Goal: Transaction & Acquisition: Purchase product/service

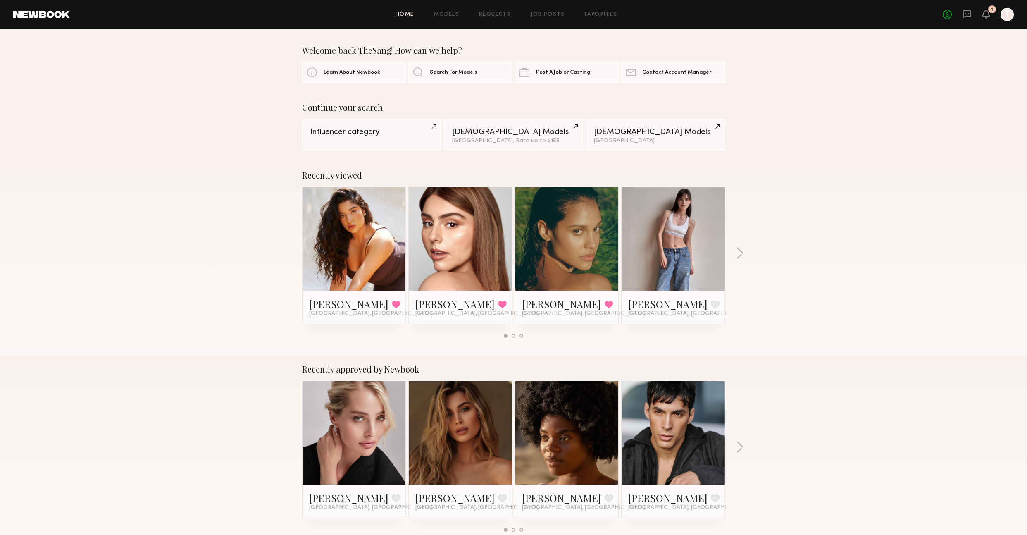
click at [879, 210] on div "Recently viewed Nicole S. Favorited Los Angeles, CA Vanessa M. Favorited Los An…" at bounding box center [513, 257] width 1027 height 194
click at [965, 15] on icon at bounding box center [966, 14] width 9 height 9
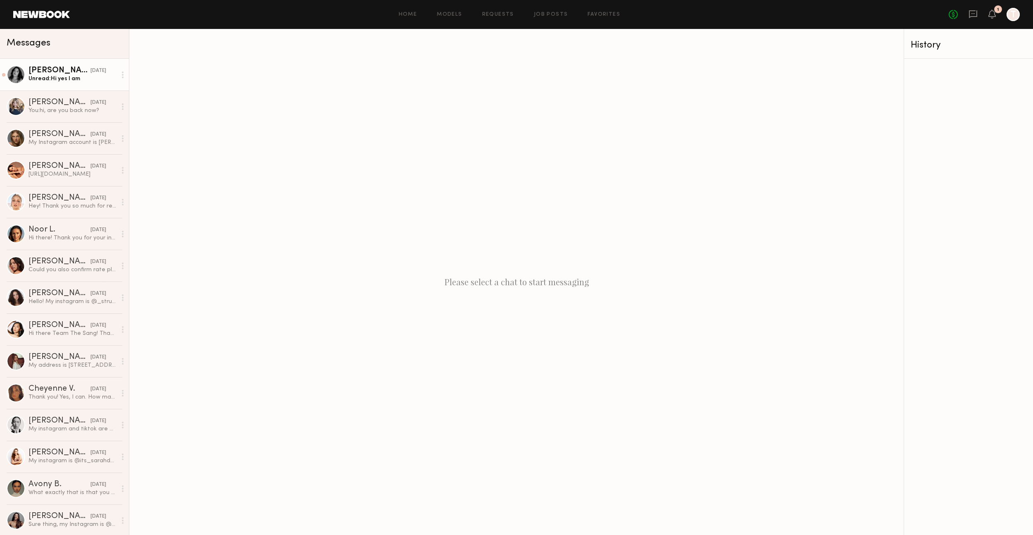
click at [86, 85] on link "Nicole S. yesterday Unread: Hi yes I am" at bounding box center [64, 75] width 129 height 32
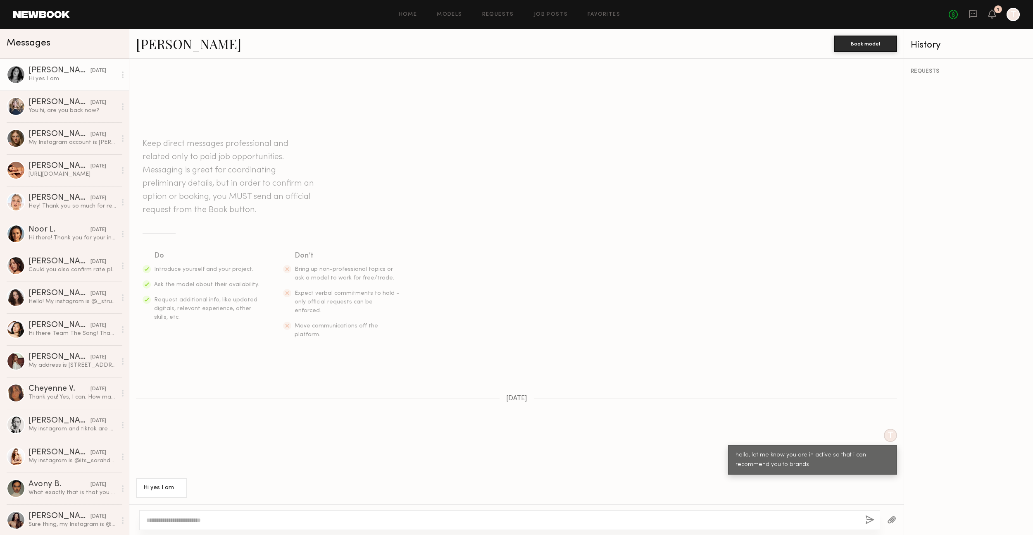
click at [686, 519] on textarea at bounding box center [502, 520] width 712 height 8
click at [36, 70] on div "[PERSON_NAME]" at bounding box center [60, 71] width 62 height 8
click at [14, 76] on div at bounding box center [16, 74] width 19 height 19
click at [809, 311] on section "Do Introduce yourself and your project. Ask the model about their availability.…" at bounding box center [517, 294] width 748 height 89
click at [151, 48] on link "[PERSON_NAME]" at bounding box center [188, 44] width 105 height 18
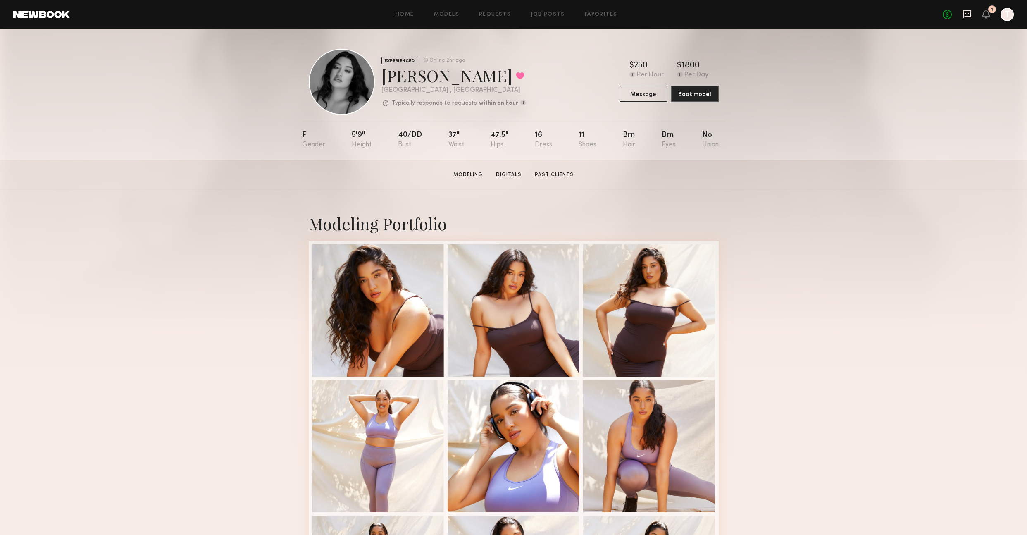
click at [966, 17] on icon at bounding box center [966, 14] width 9 height 9
click at [879, 259] on div "Modeling Portfolio View More" at bounding box center [513, 510] width 1027 height 643
click at [446, 13] on link "Models" at bounding box center [446, 14] width 25 height 5
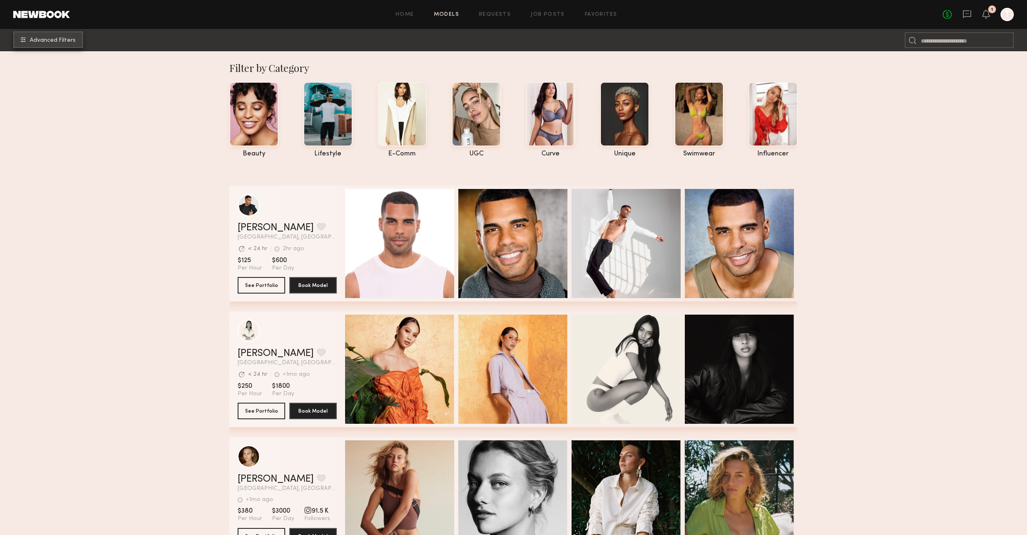
click at [40, 36] on button "Advanced Filters" at bounding box center [48, 39] width 70 height 17
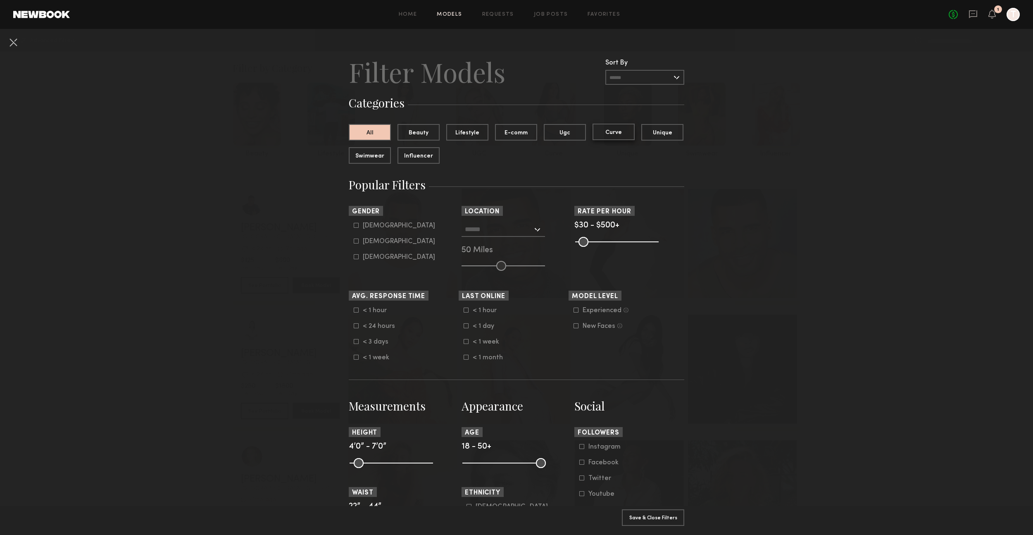
click at [616, 132] on button "Curve" at bounding box center [613, 132] width 42 height 17
click at [364, 240] on div "[DEMOGRAPHIC_DATA]" at bounding box center [399, 241] width 72 height 5
type input "**"
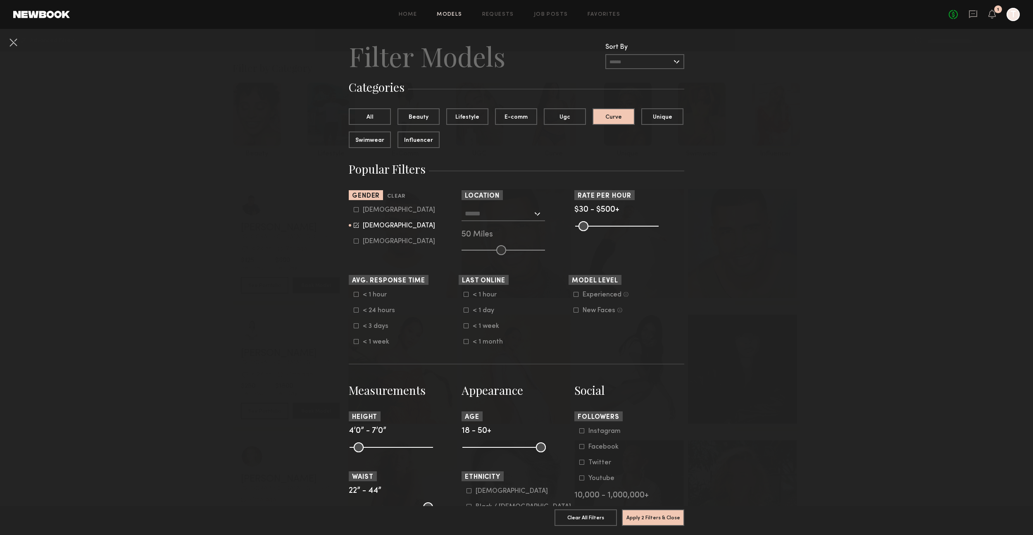
scroll to position [84, 0]
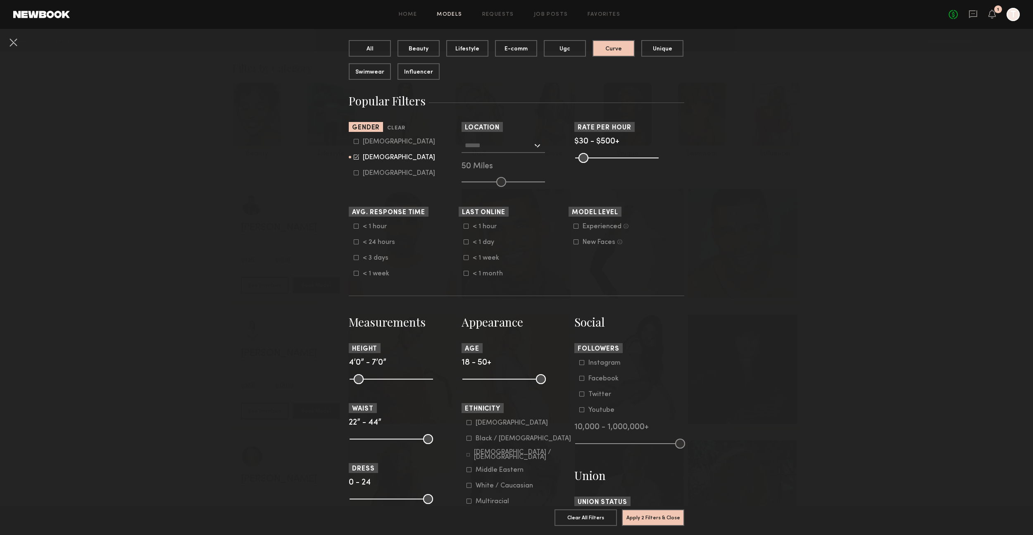
click at [583, 224] on div "Experienced" at bounding box center [602, 226] width 39 height 5
drag, startPoint x: 540, startPoint y: 379, endPoint x: 495, endPoint y: 385, distance: 44.6
type input "**"
click at [495, 384] on input "range" at bounding box center [503, 379] width 83 height 10
drag, startPoint x: 421, startPoint y: 380, endPoint x: 398, endPoint y: 382, distance: 22.8
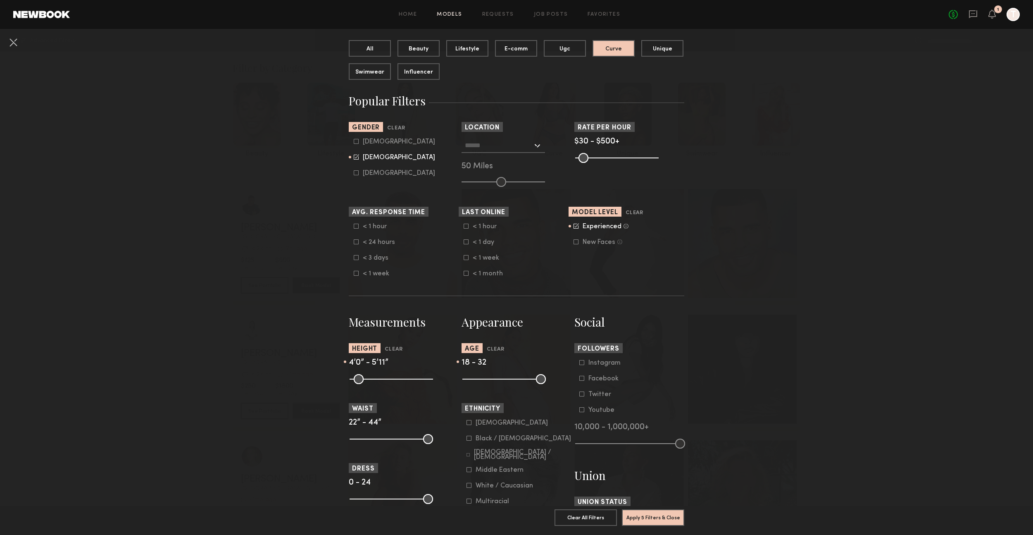
type input "**"
click at [398, 382] on input "range" at bounding box center [391, 379] width 83 height 10
type input "**"
click at [353, 380] on input "range" at bounding box center [391, 379] width 83 height 10
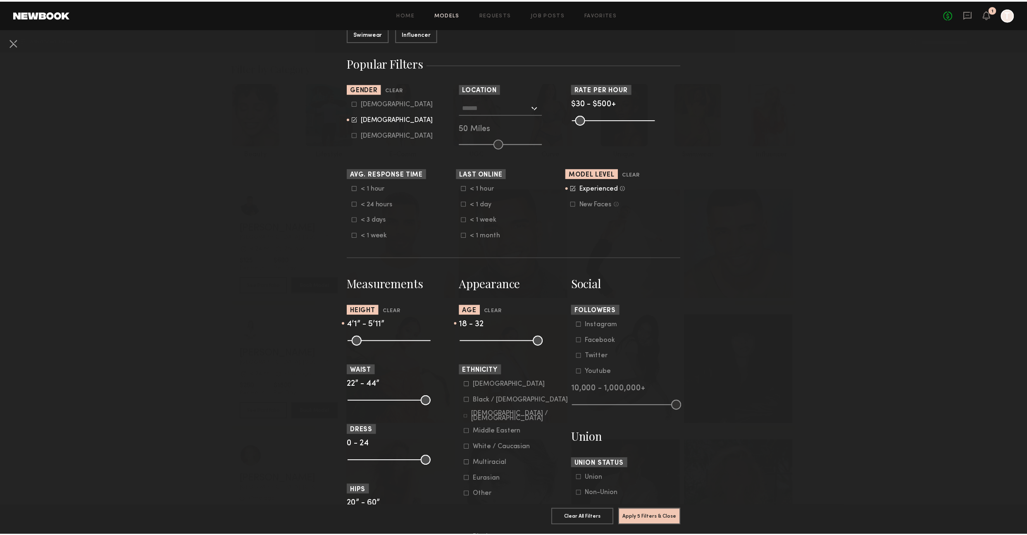
scroll to position [188, 0]
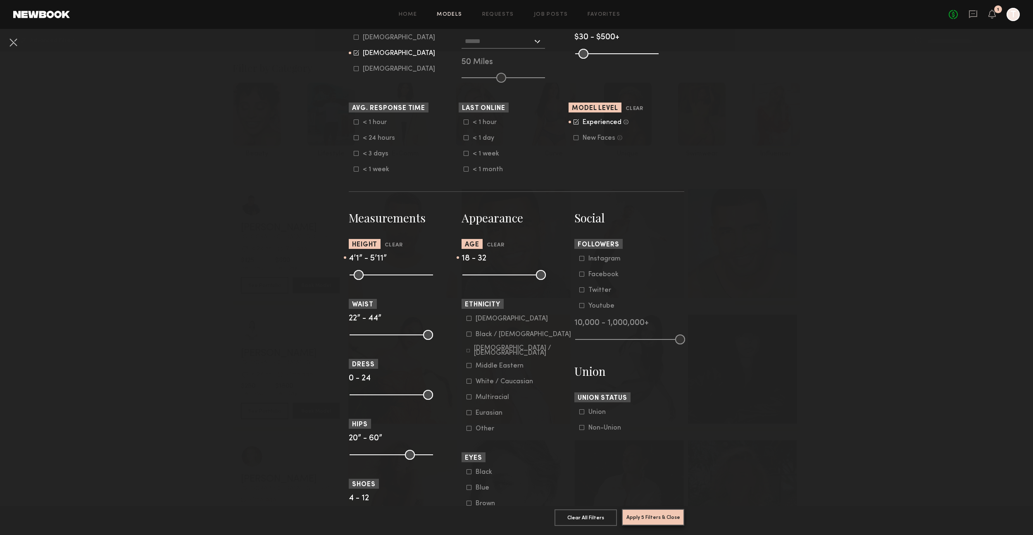
click at [666, 513] on button "Apply 5 Filters & Close" at bounding box center [653, 517] width 62 height 17
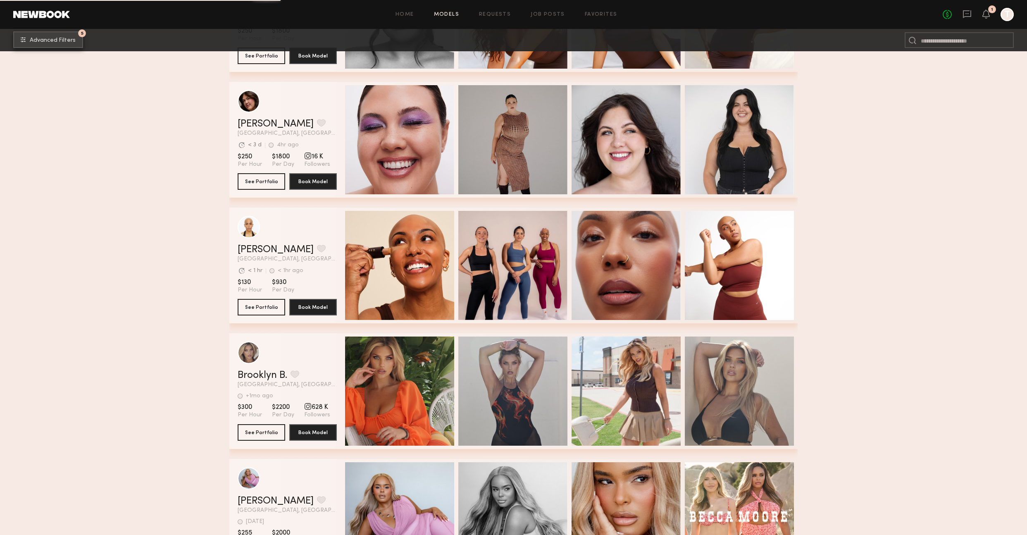
scroll to position [1077, 0]
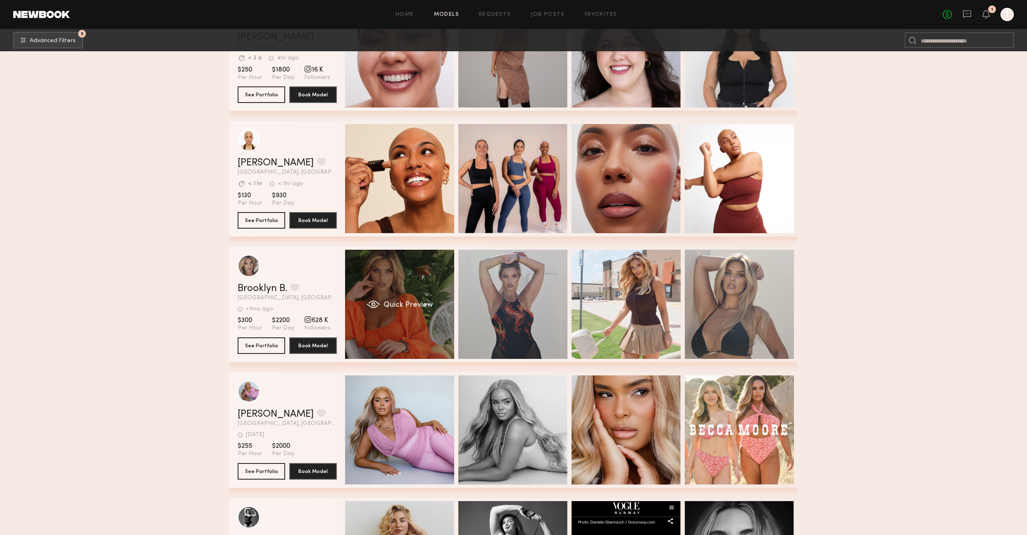
click at [403, 334] on div "Quick Preview" at bounding box center [399, 304] width 109 height 109
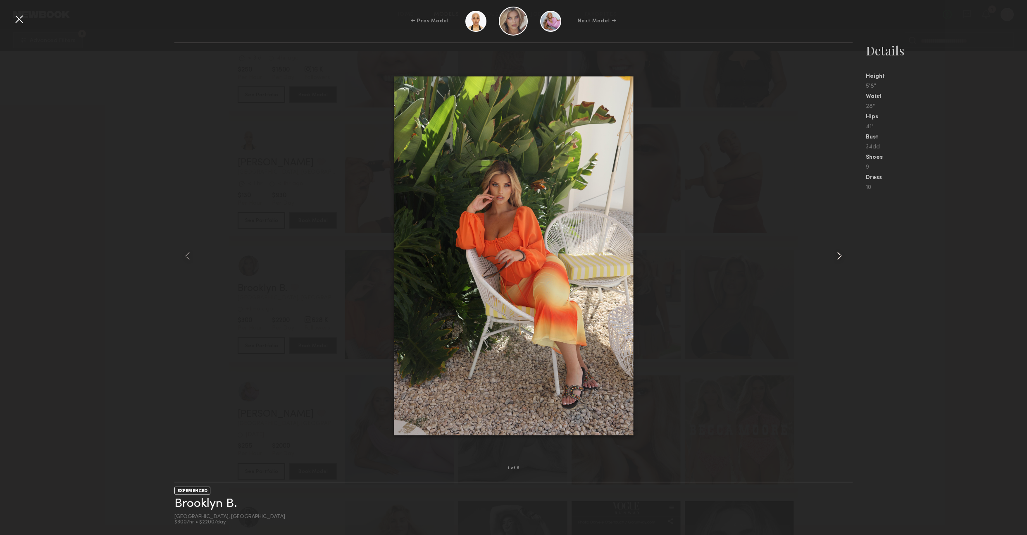
click at [841, 257] on common-icon at bounding box center [838, 255] width 13 height 13
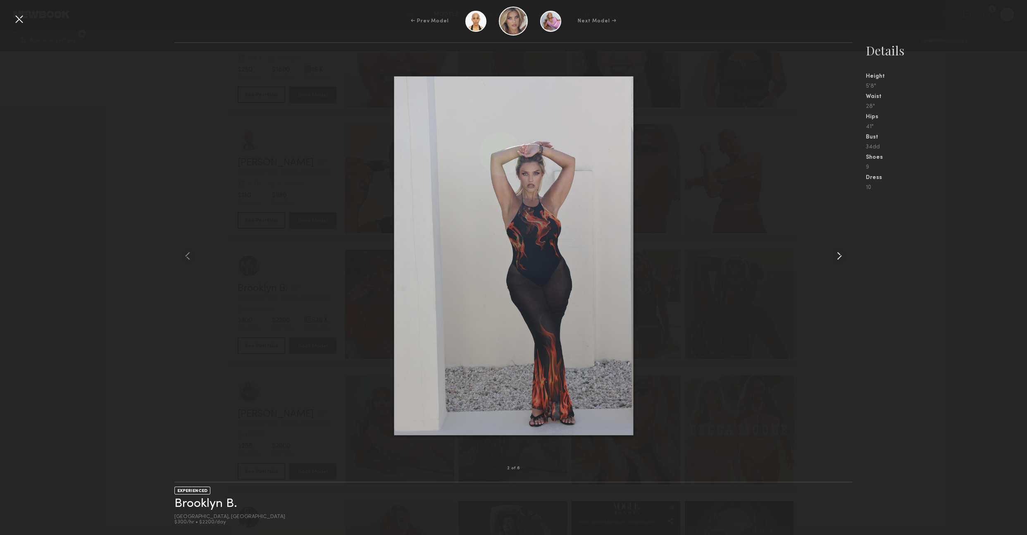
click at [841, 257] on common-icon at bounding box center [838, 255] width 13 height 13
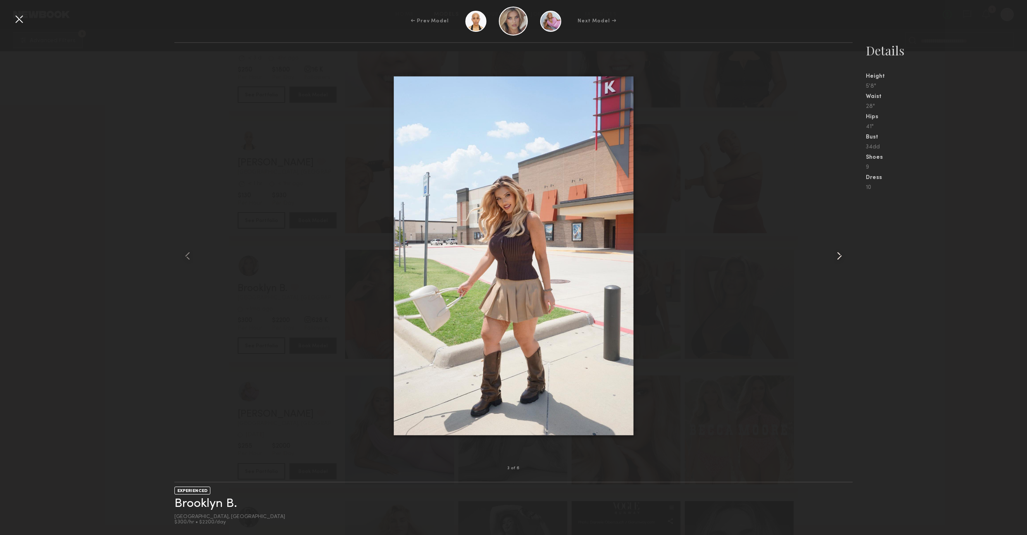
click at [841, 257] on common-icon at bounding box center [838, 255] width 13 height 13
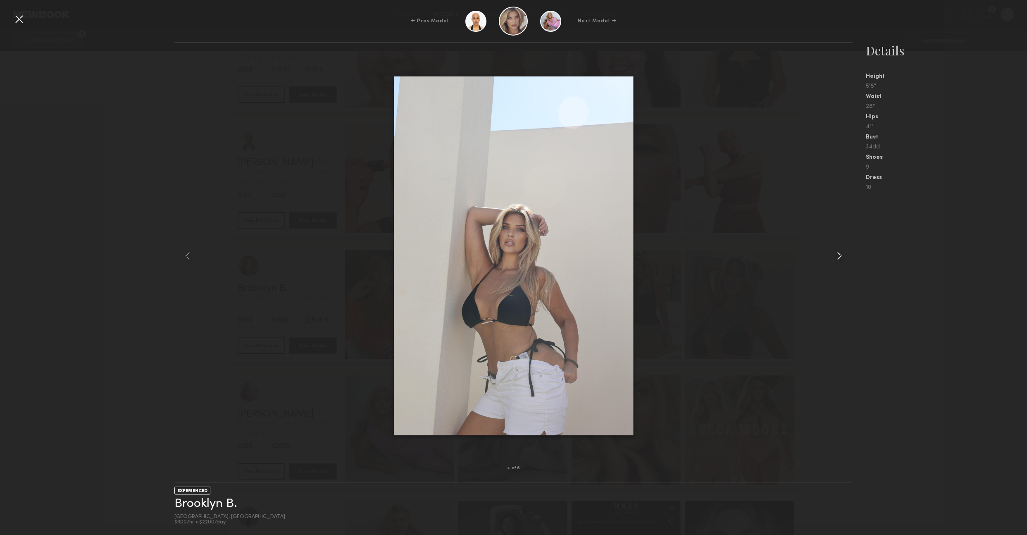
click at [841, 257] on common-icon at bounding box center [838, 255] width 13 height 13
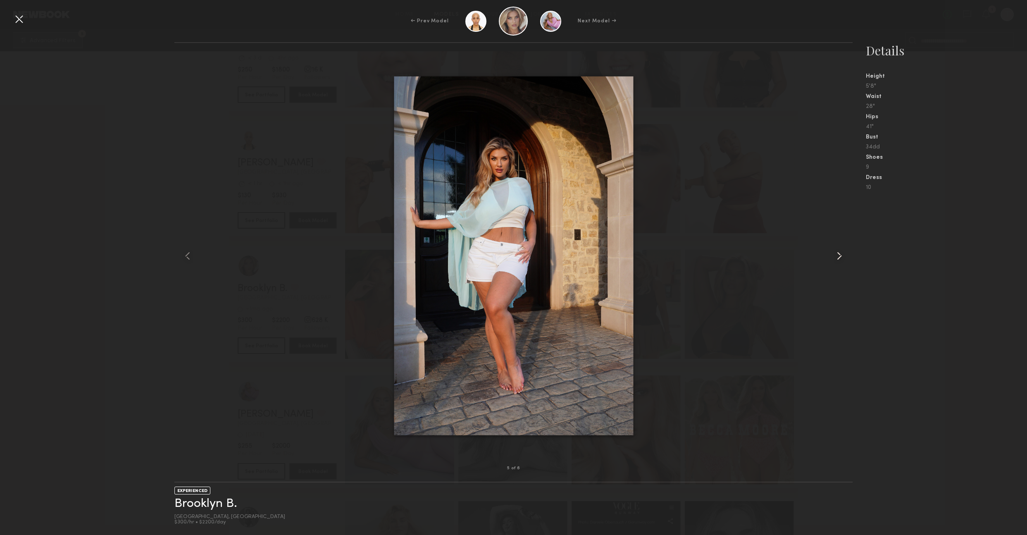
click at [841, 257] on common-icon at bounding box center [838, 255] width 13 height 13
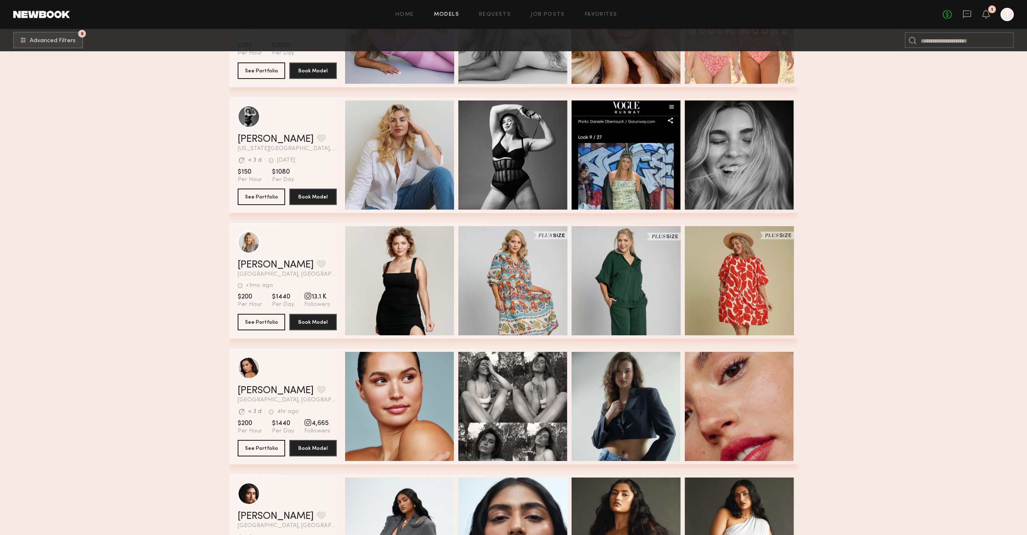
scroll to position [1503, 0]
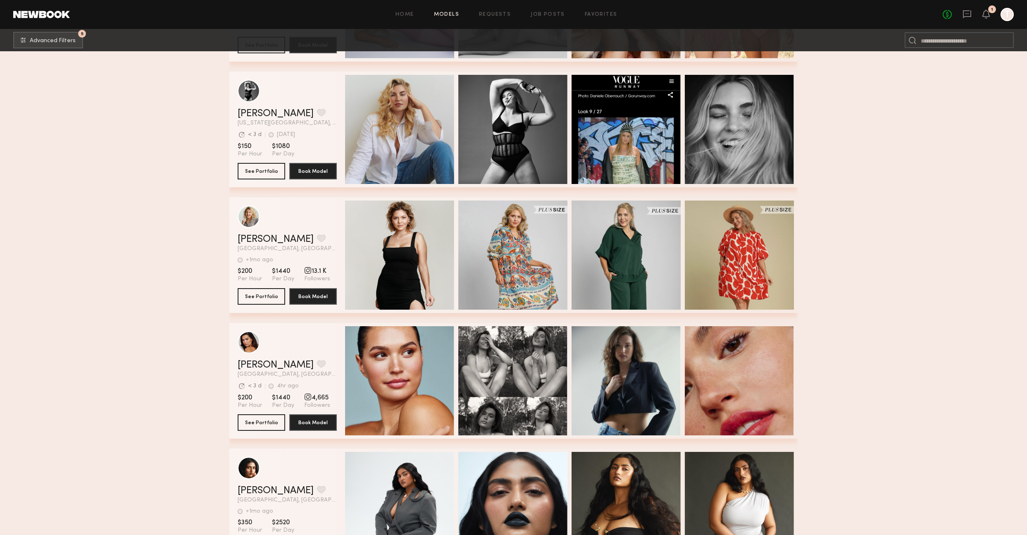
click at [846, 356] on section "Filter by Category beauty lifestyle e-comm UGC curve unique swimwear influencer…" at bounding box center [513, 126] width 1027 height 3156
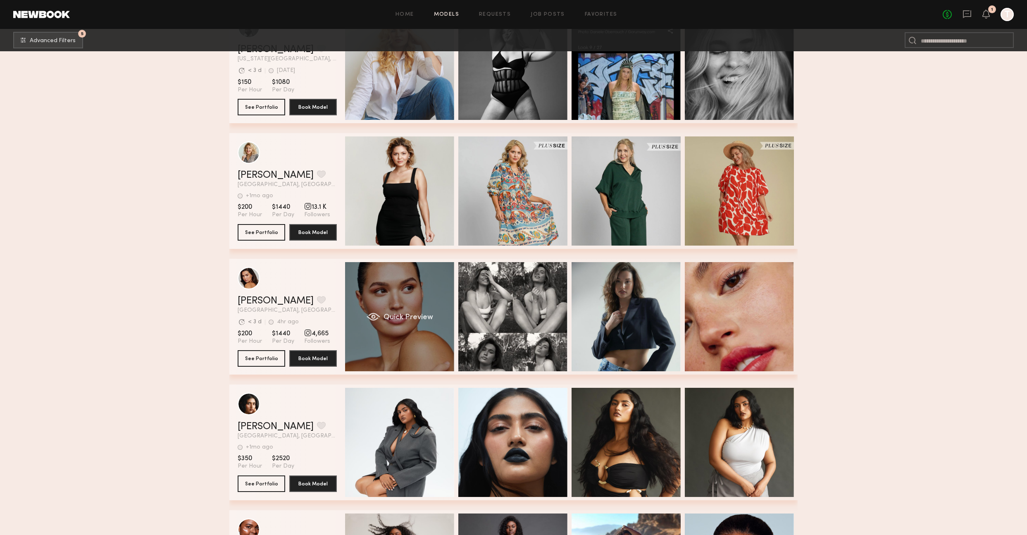
click at [419, 345] on div "Quick Preview" at bounding box center [399, 316] width 109 height 109
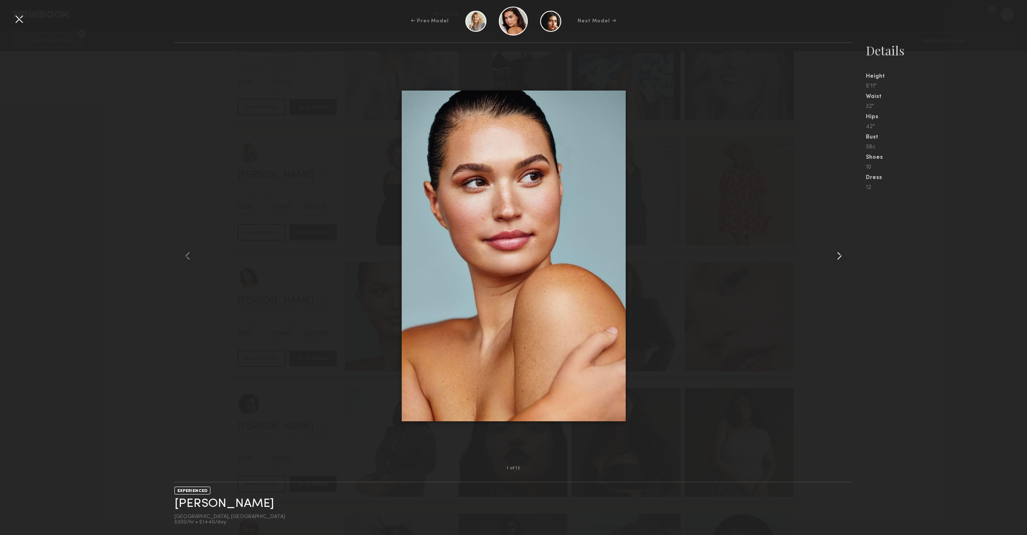
click at [837, 256] on common-icon at bounding box center [838, 255] width 13 height 13
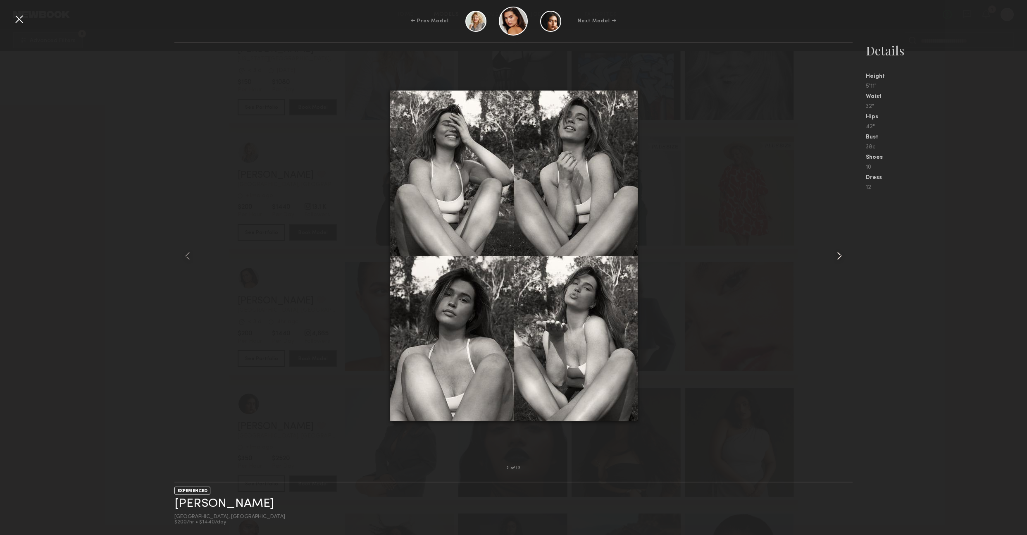
click at [837, 256] on common-icon at bounding box center [838, 255] width 13 height 13
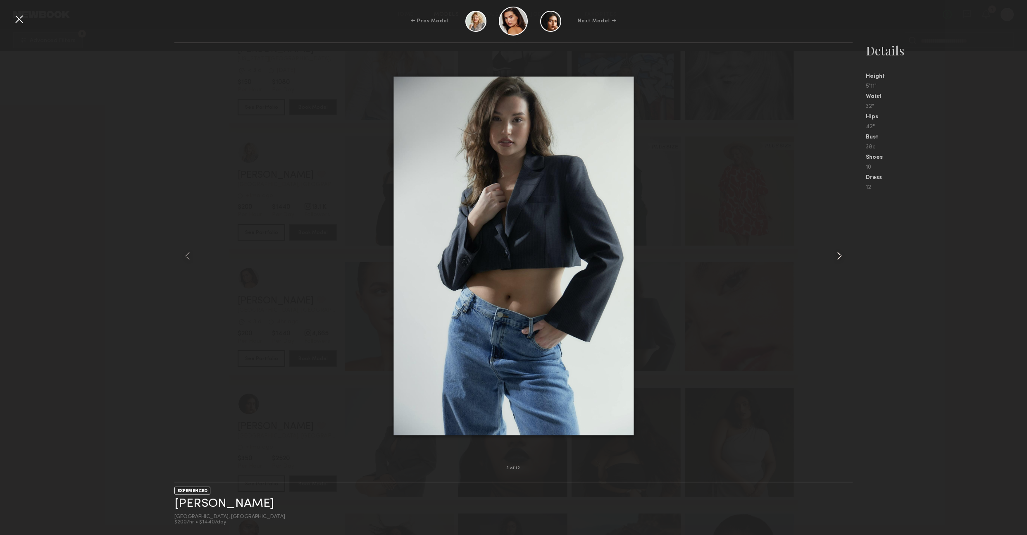
click at [837, 256] on common-icon at bounding box center [838, 255] width 13 height 13
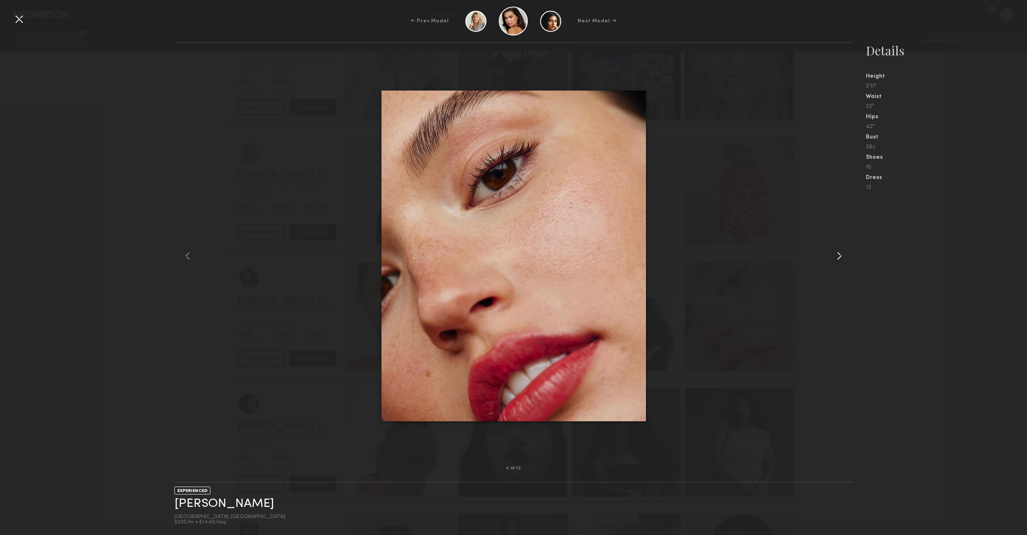
click at [837, 256] on common-icon at bounding box center [838, 255] width 13 height 13
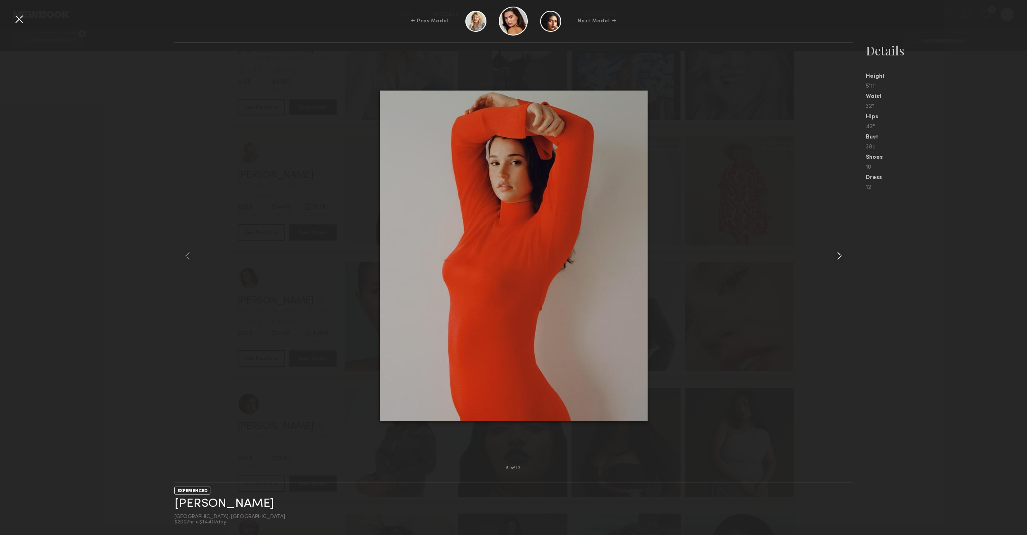
click at [837, 256] on common-icon at bounding box center [838, 255] width 13 height 13
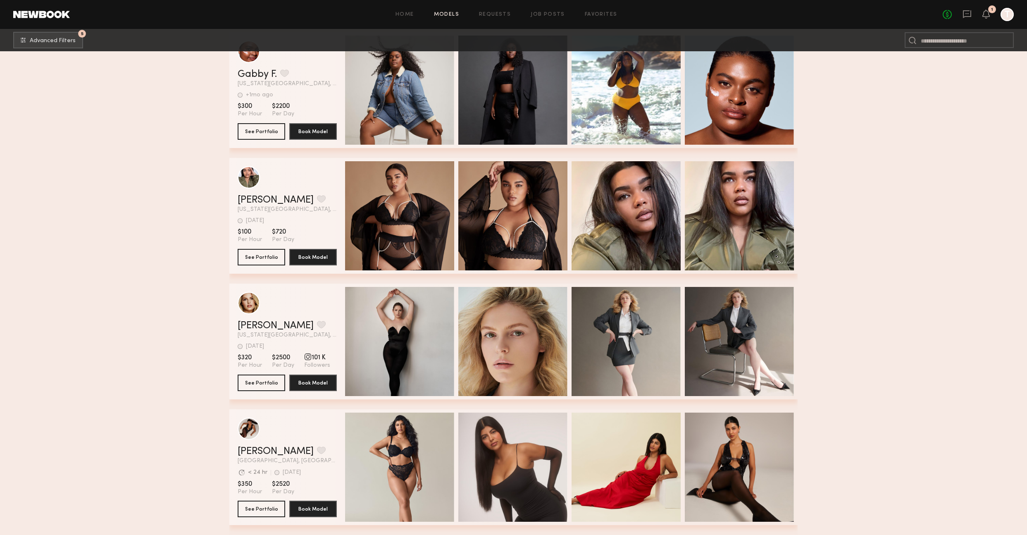
scroll to position [2202, 0]
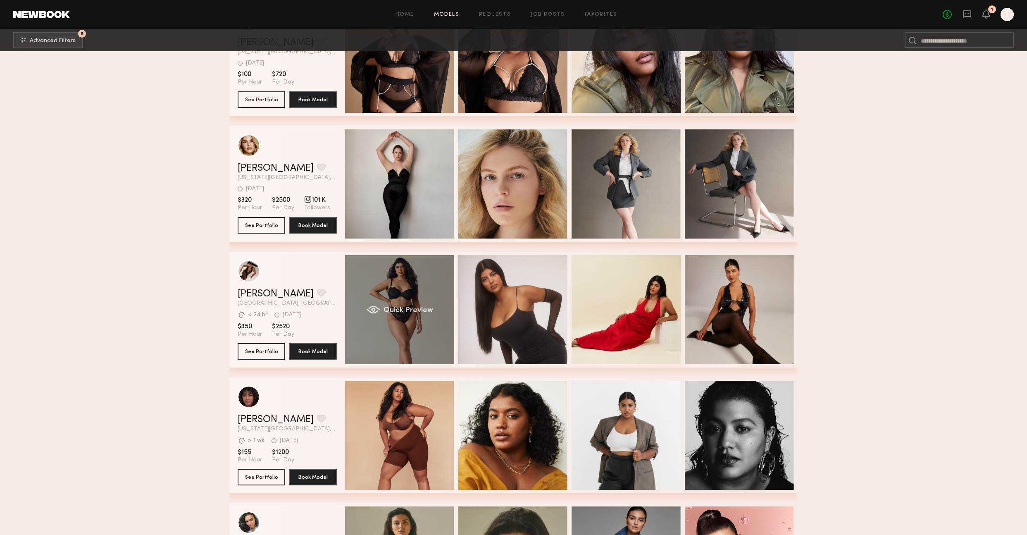
click at [404, 341] on div "Quick Preview" at bounding box center [399, 309] width 109 height 109
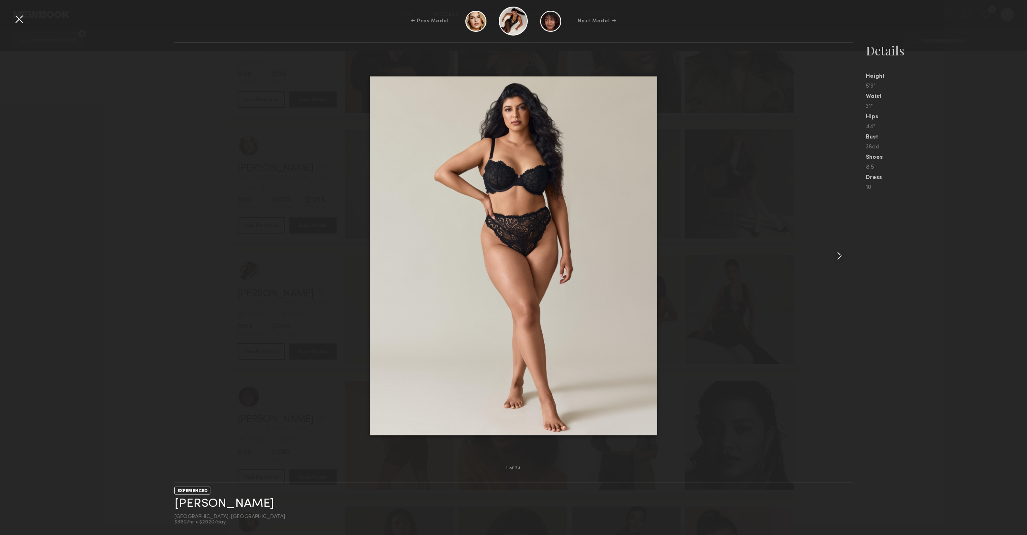
click at [834, 255] on common-icon at bounding box center [838, 255] width 13 height 13
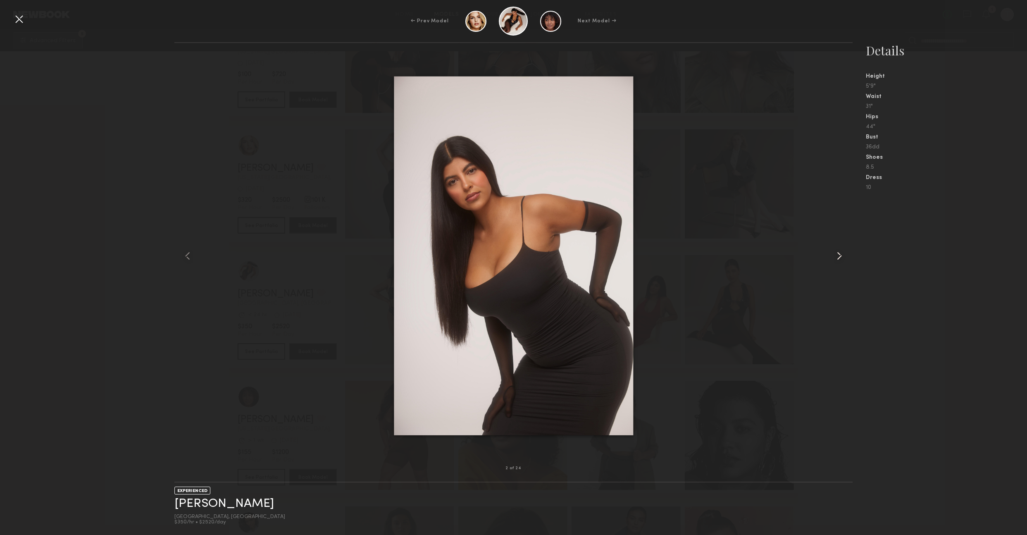
click at [834, 255] on common-icon at bounding box center [838, 255] width 13 height 13
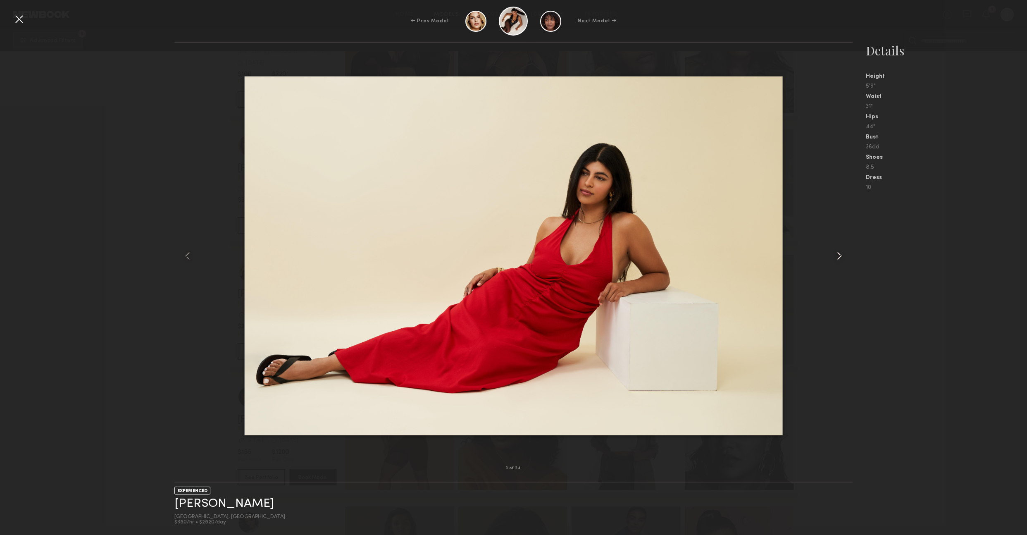
click at [834, 255] on common-icon at bounding box center [838, 255] width 13 height 13
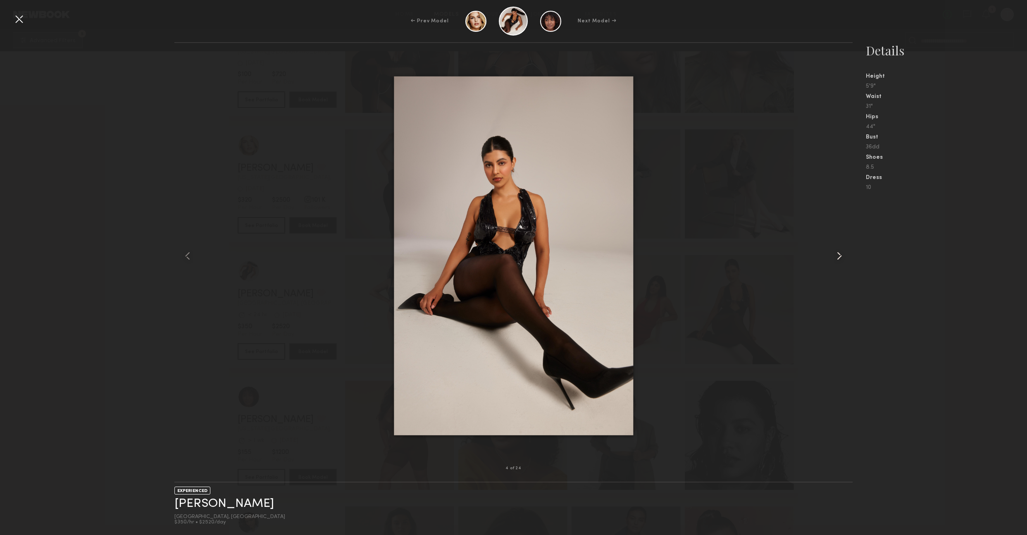
click at [834, 255] on common-icon at bounding box center [838, 255] width 13 height 13
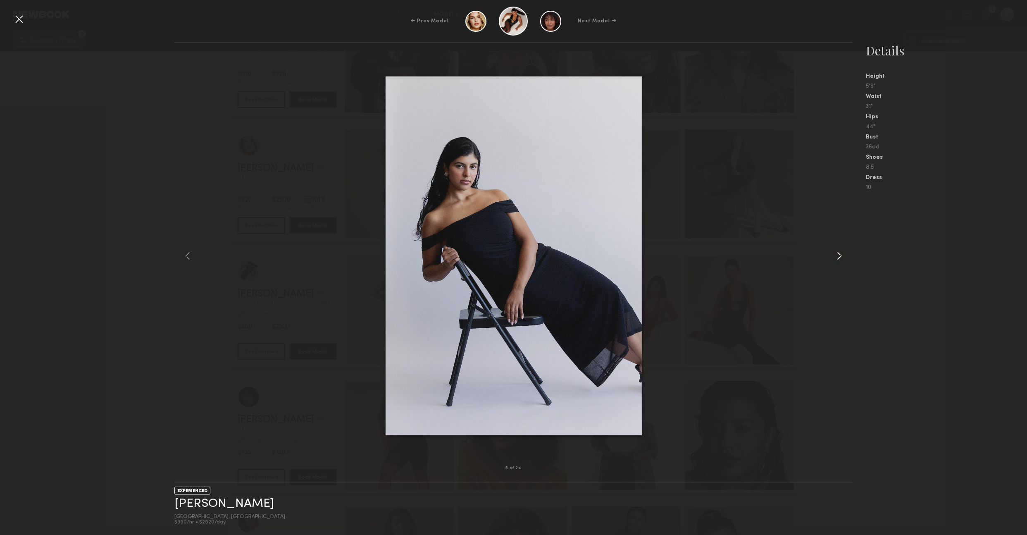
click at [834, 255] on common-icon at bounding box center [838, 255] width 13 height 13
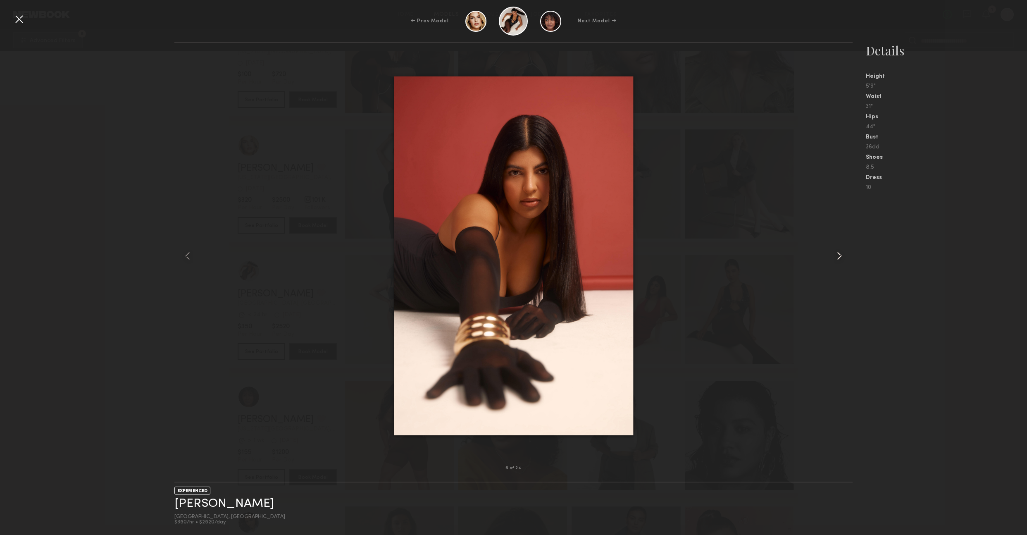
click at [834, 255] on common-icon at bounding box center [838, 255] width 13 height 13
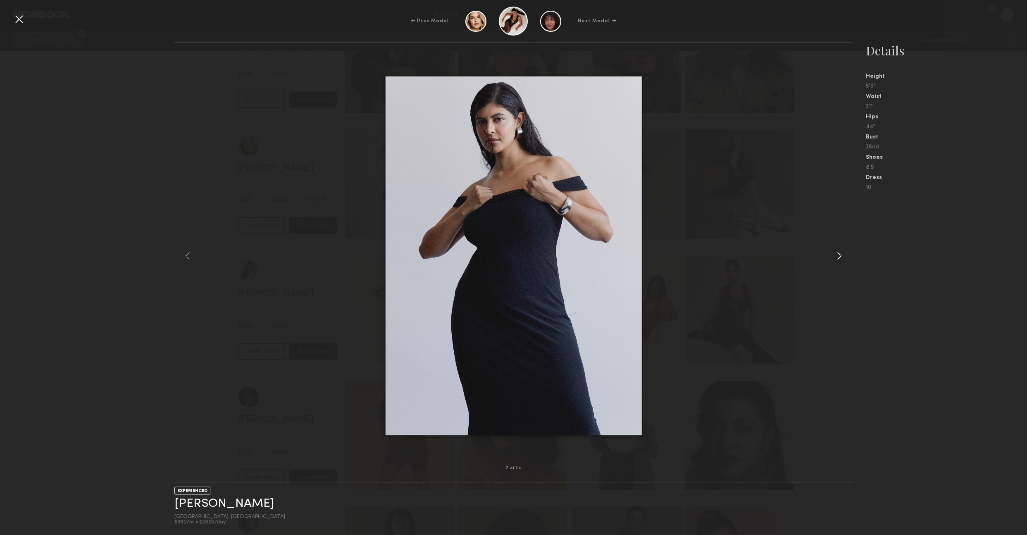
click at [834, 255] on common-icon at bounding box center [838, 255] width 13 height 13
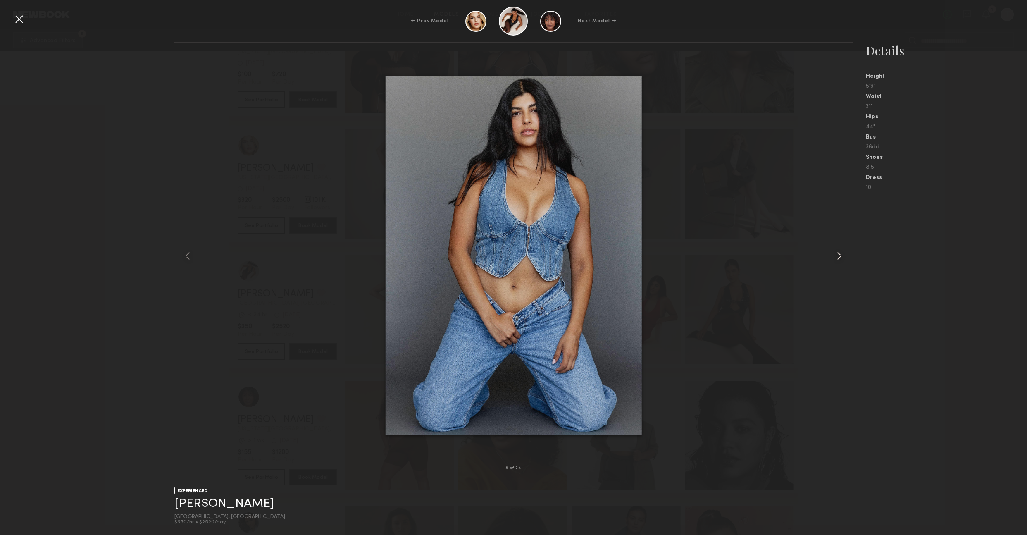
click at [834, 255] on common-icon at bounding box center [838, 255] width 13 height 13
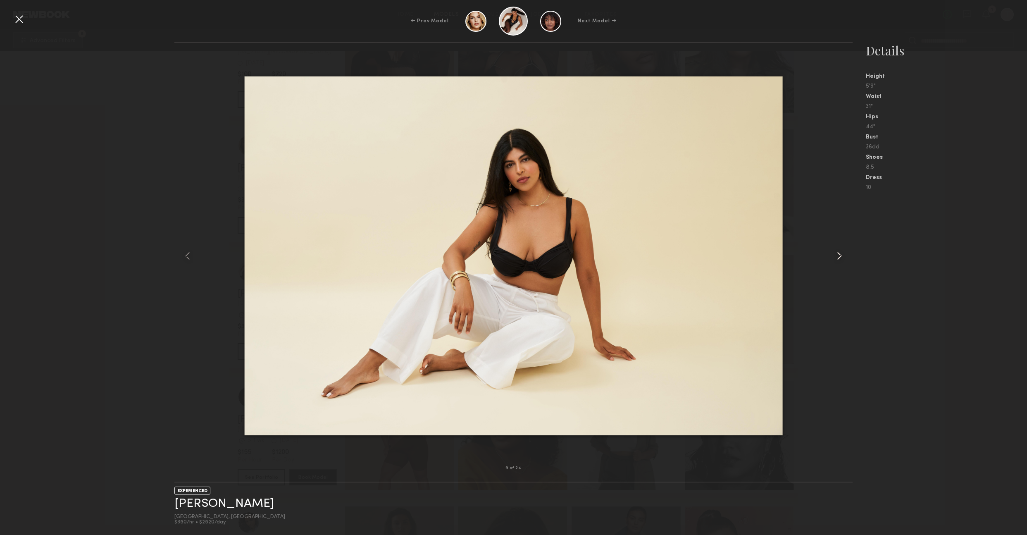
click at [834, 255] on common-icon at bounding box center [838, 255] width 13 height 13
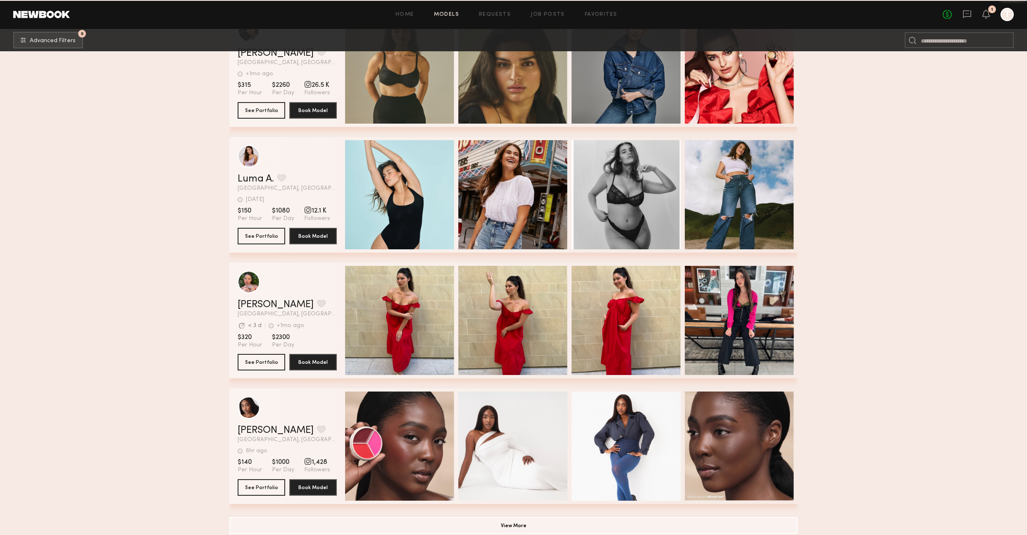
scroll to position [2702, 0]
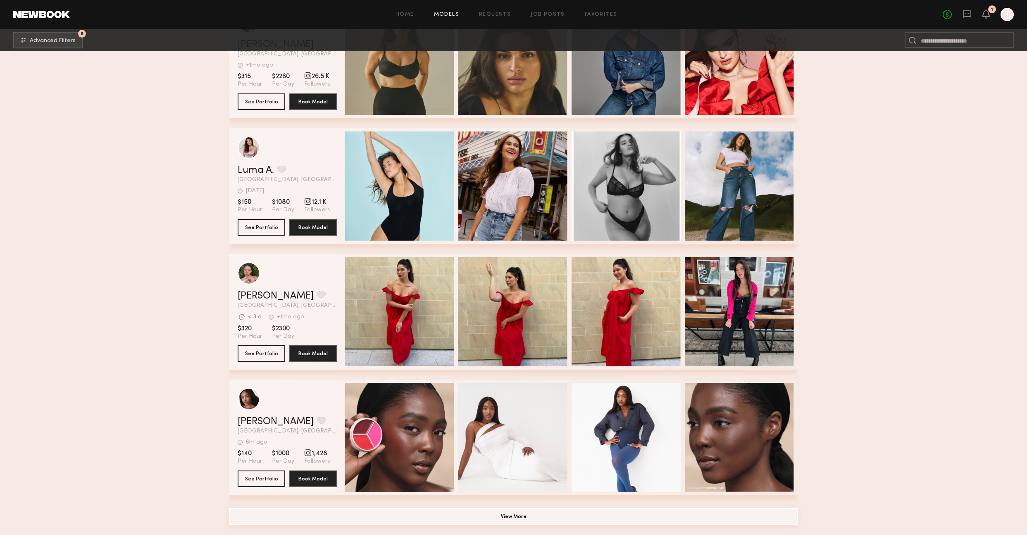
click at [595, 516] on button "View More" at bounding box center [513, 516] width 568 height 17
click at [608, 516] on button "View More" at bounding box center [513, 516] width 568 height 17
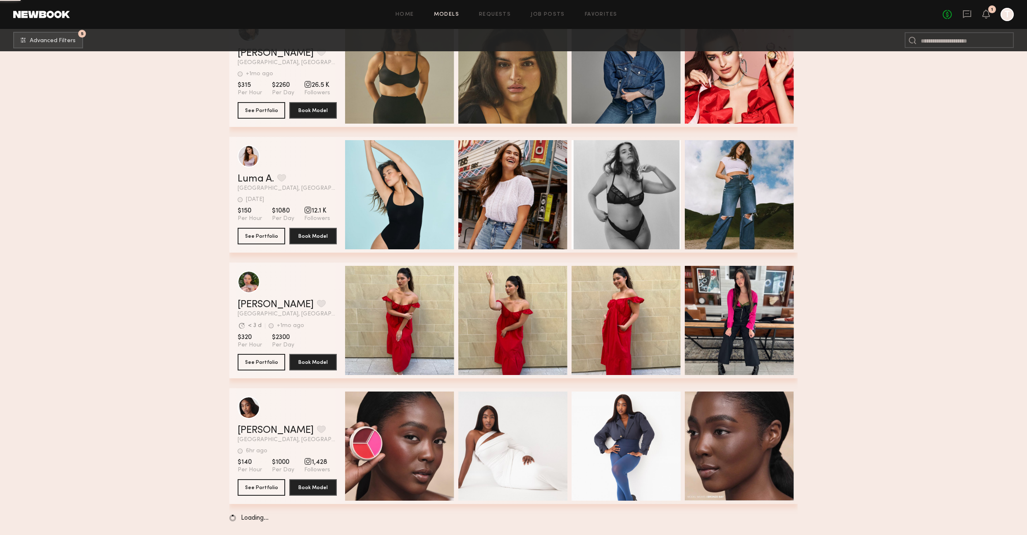
scroll to position [2694, 0]
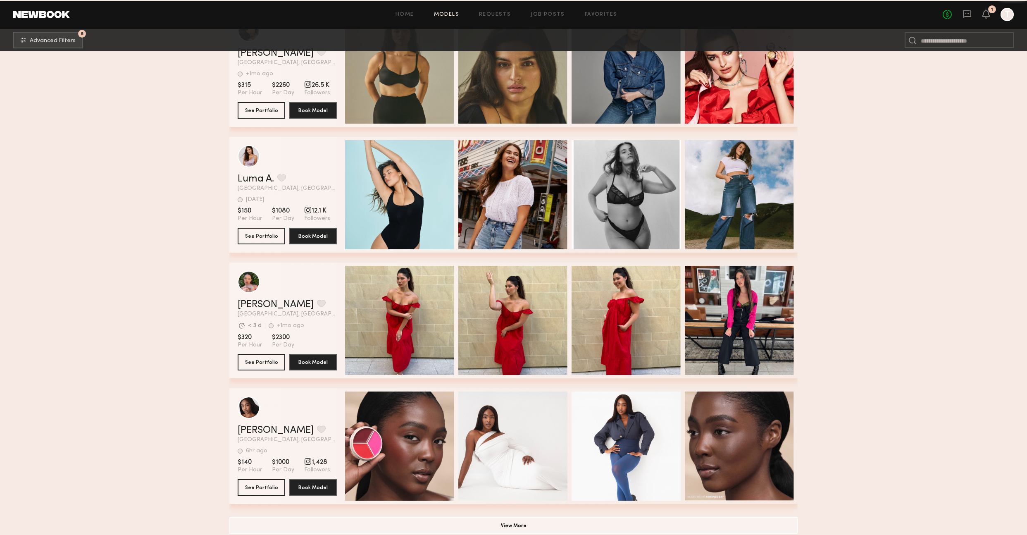
scroll to position [2702, 0]
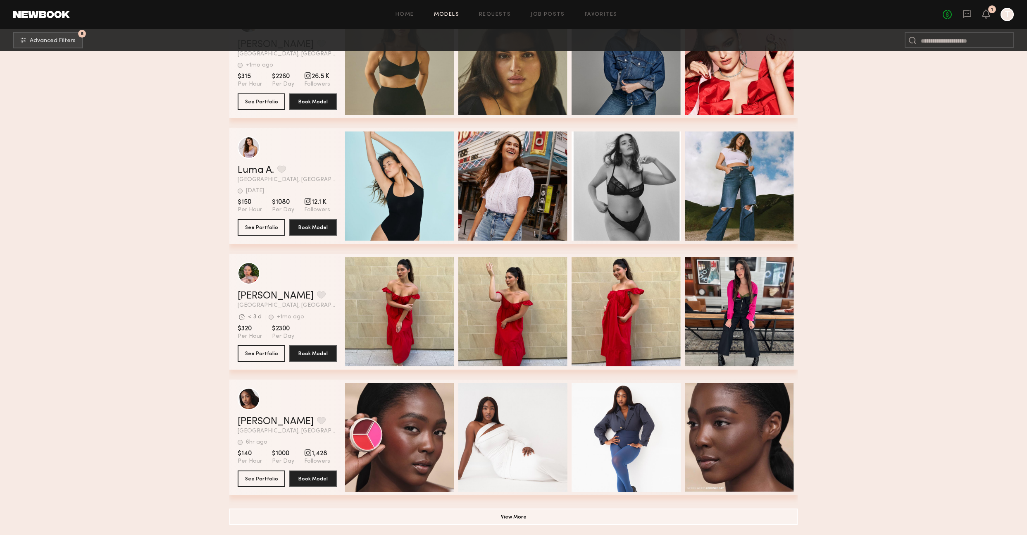
drag, startPoint x: 100, startPoint y: 176, endPoint x: 71, endPoint y: 120, distance: 63.0
drag, startPoint x: 883, startPoint y: 145, endPoint x: 804, endPoint y: 134, distance: 80.0
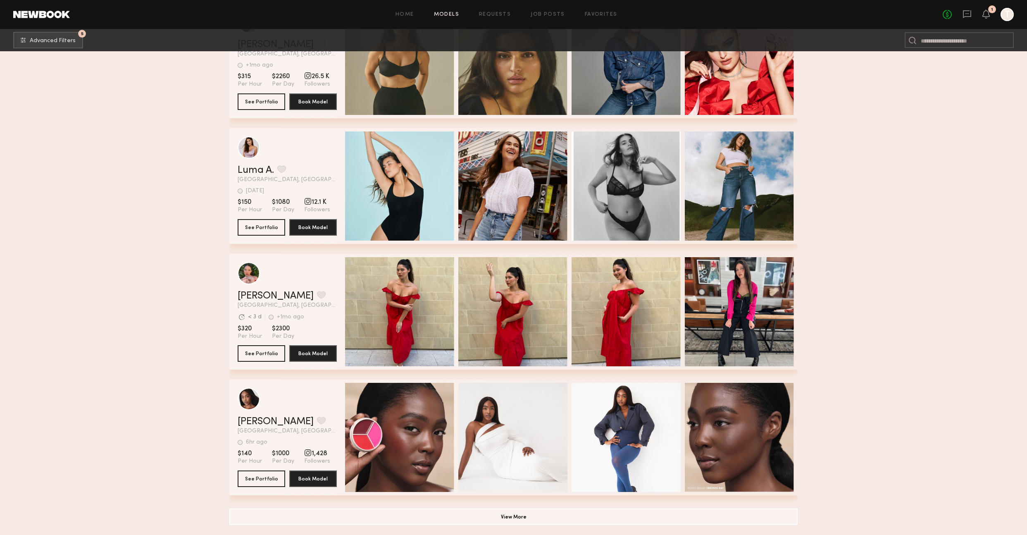
drag, startPoint x: 109, startPoint y: 117, endPoint x: 101, endPoint y: 109, distance: 11.4
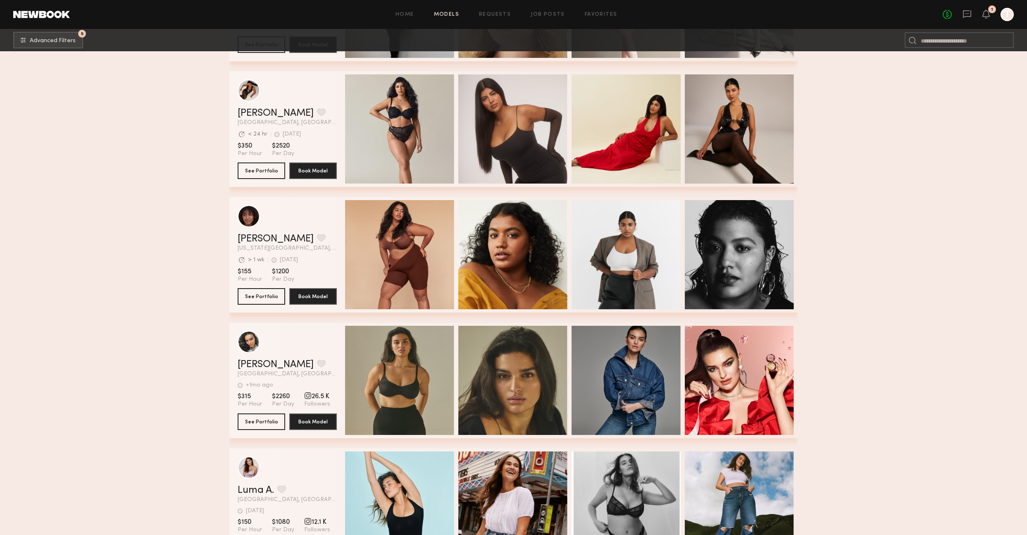
scroll to position [2234, 0]
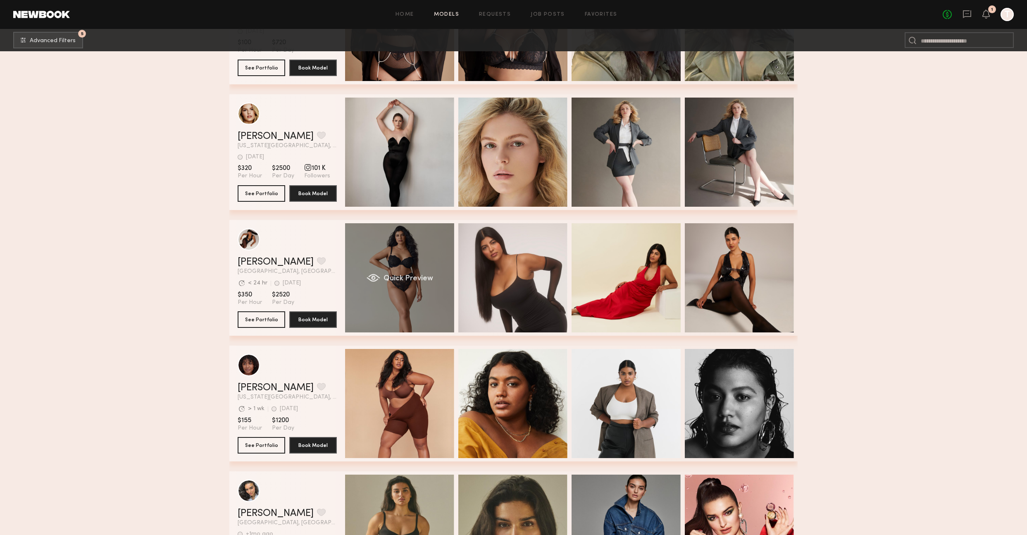
click at [425, 292] on div "Quick Preview" at bounding box center [399, 277] width 109 height 109
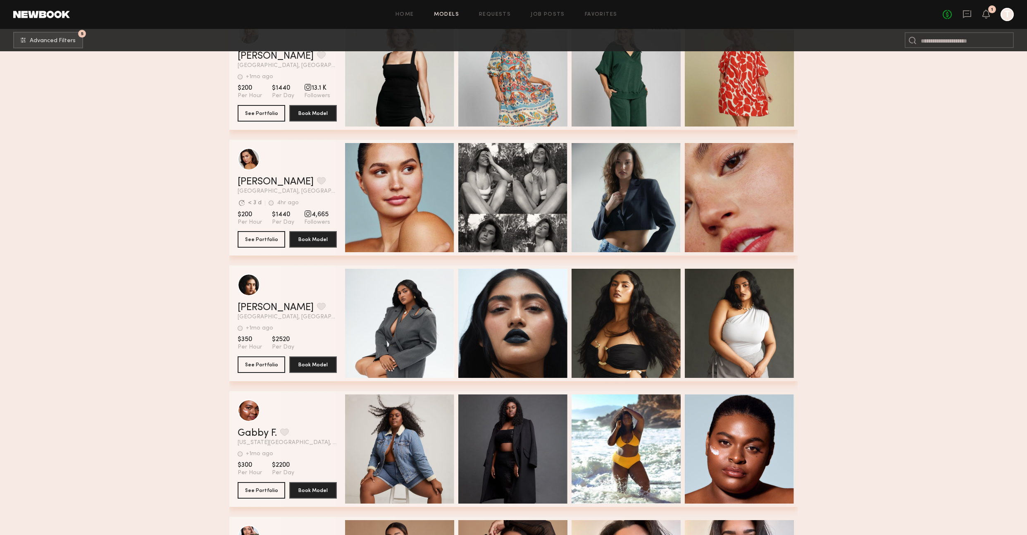
scroll to position [1523, 0]
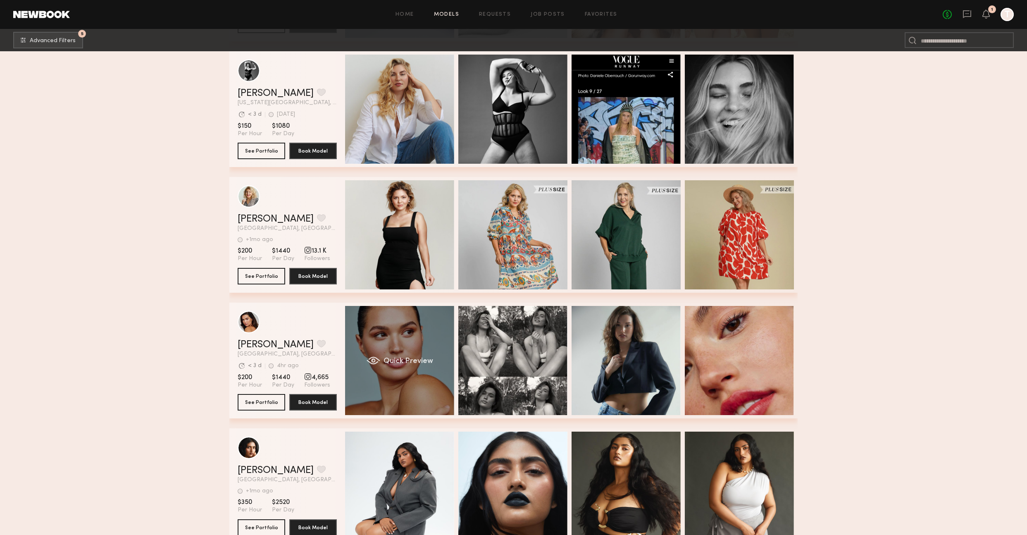
click at [436, 380] on div "Quick Preview" at bounding box center [399, 360] width 109 height 109
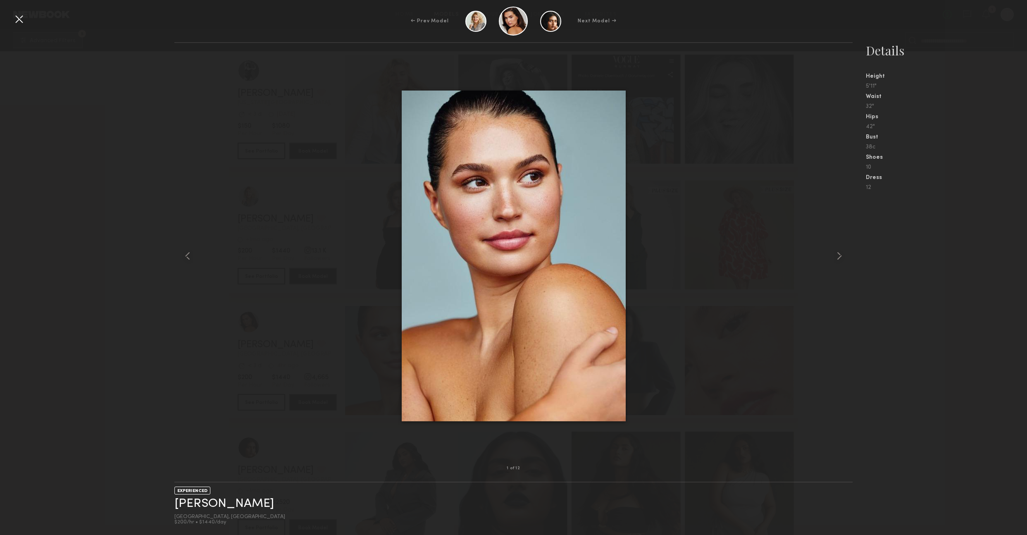
click at [911, 247] on nb-gallery-model-stats "Details Height 5'11" Waist 32" Hips 42" Bust 38c Shoes 10 Dress 12" at bounding box center [939, 288] width 174 height 492
click at [846, 260] on div at bounding box center [838, 255] width 27 height 399
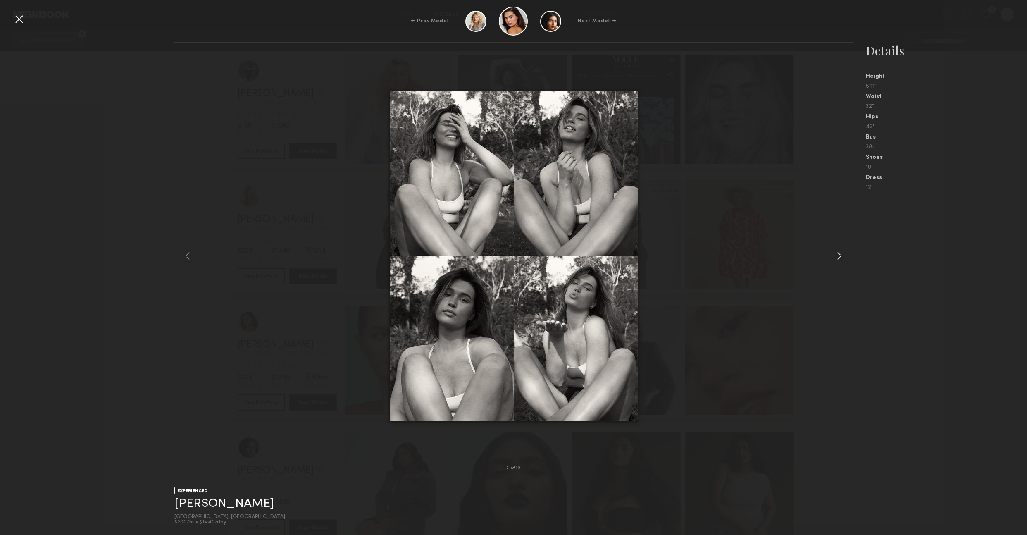
click at [846, 260] on div at bounding box center [838, 255] width 27 height 399
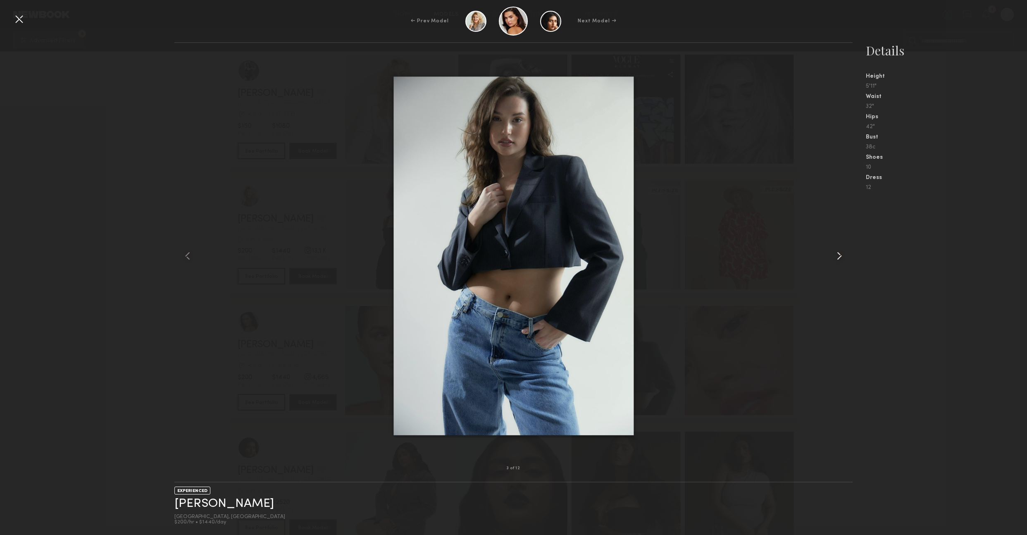
click at [846, 260] on div at bounding box center [838, 255] width 27 height 399
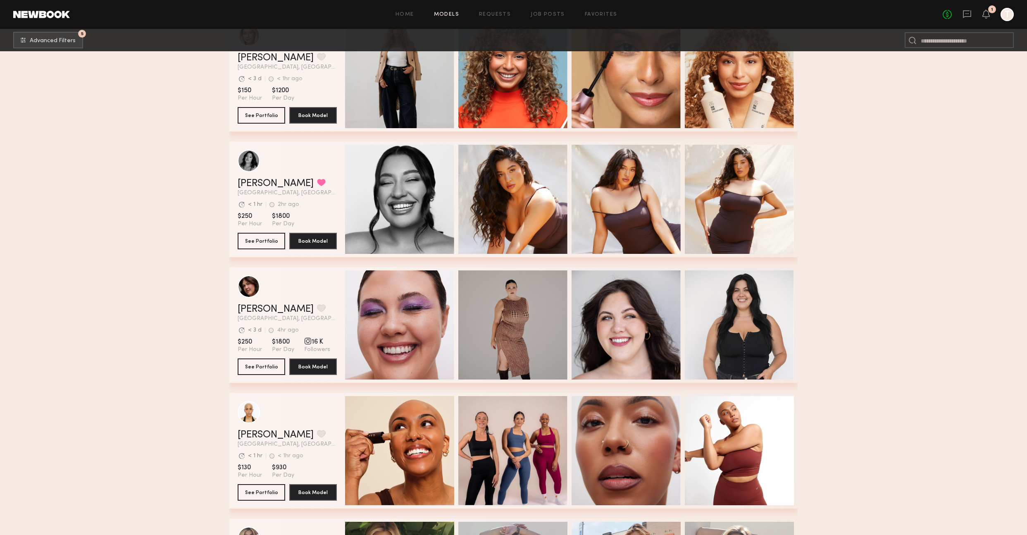
scroll to position [751, 0]
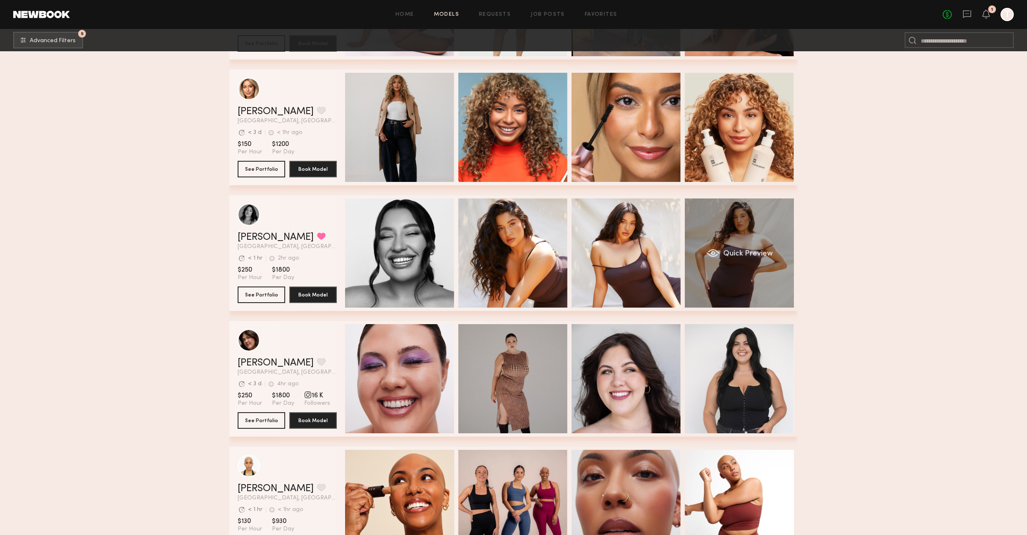
click at [704, 276] on div "Quick Preview" at bounding box center [739, 252] width 109 height 109
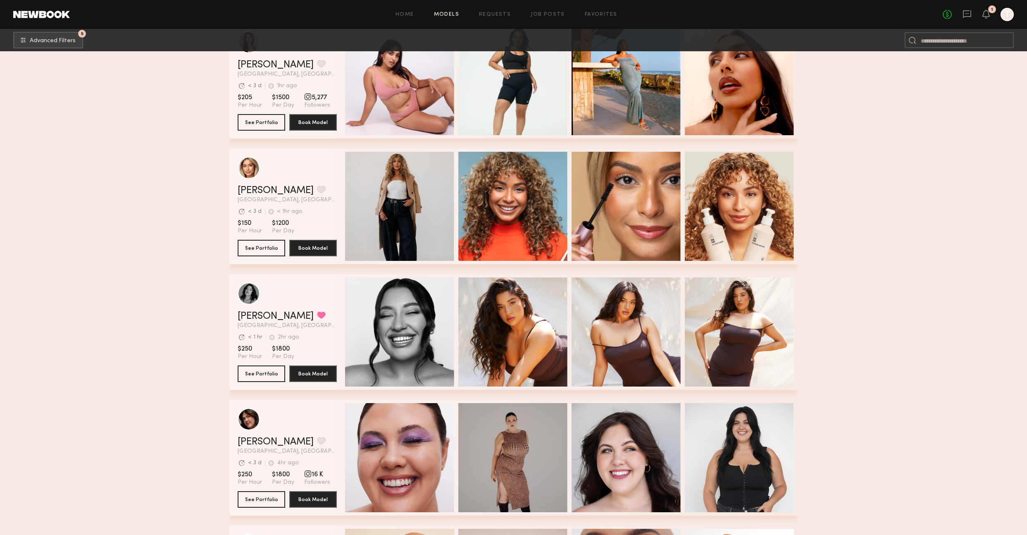
scroll to position [693, 0]
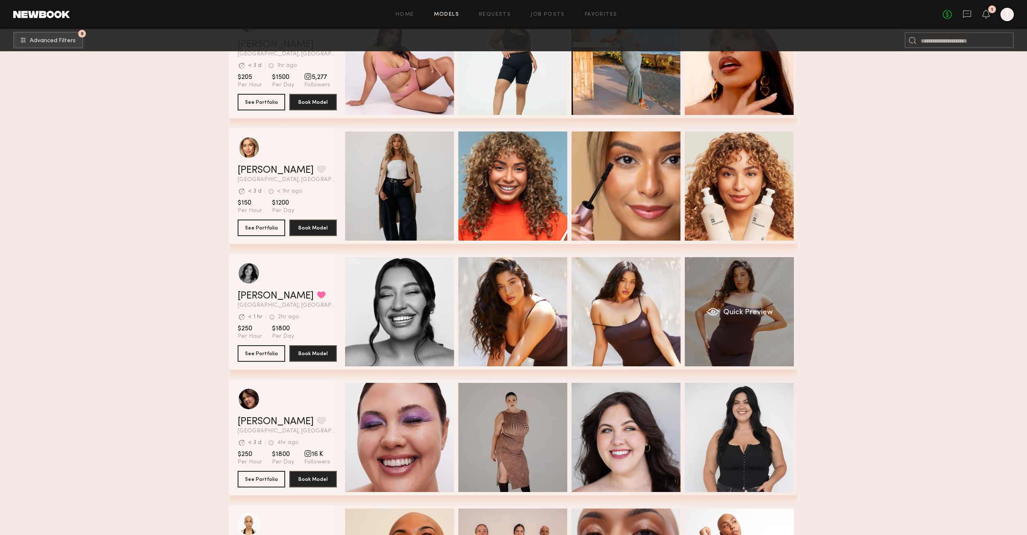
click at [745, 322] on div "Quick Preview" at bounding box center [739, 311] width 109 height 109
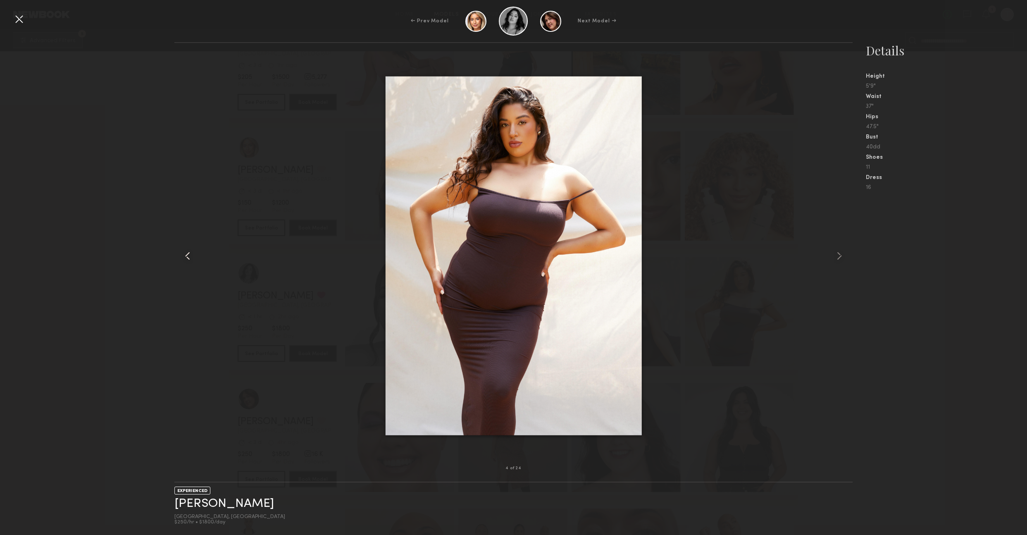
click at [192, 254] on common-icon at bounding box center [187, 255] width 13 height 13
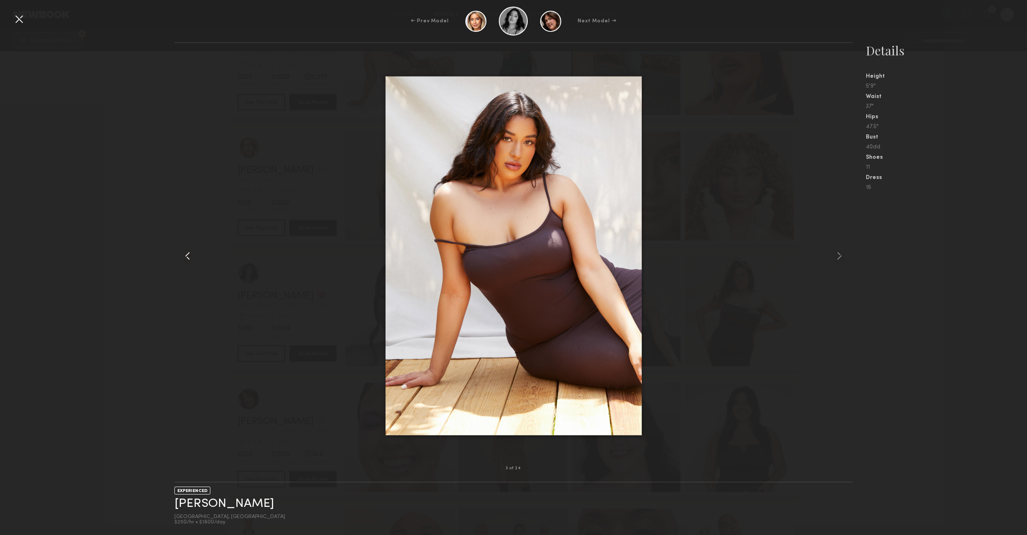
click at [192, 255] on common-icon at bounding box center [187, 255] width 13 height 13
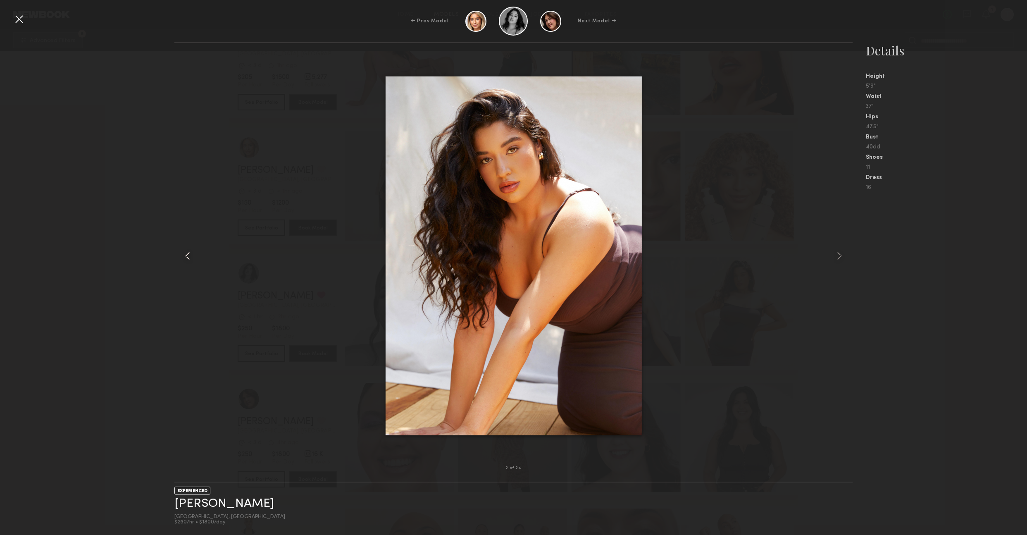
click at [192, 255] on common-icon at bounding box center [187, 255] width 13 height 13
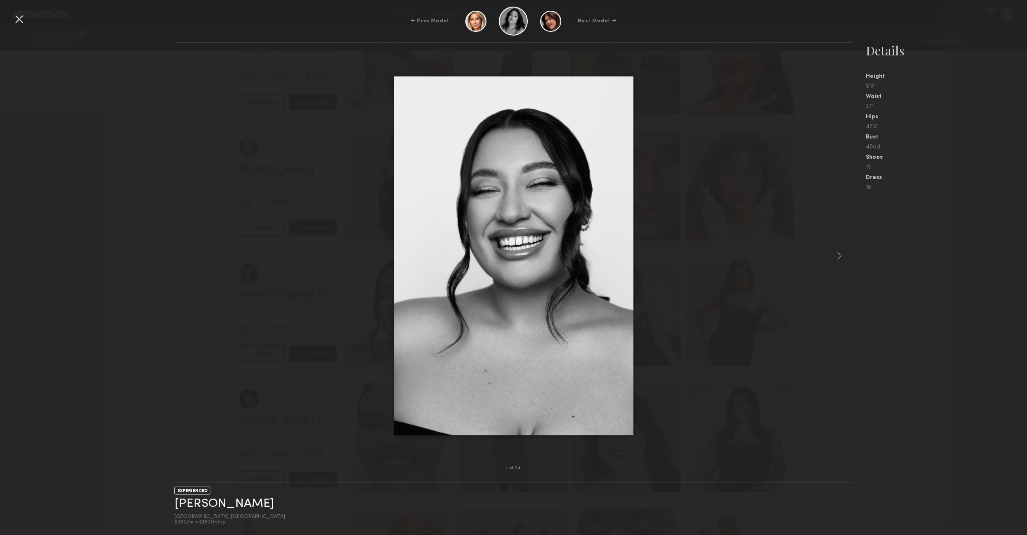
click at [192, 255] on div at bounding box center [513, 255] width 678 height 399
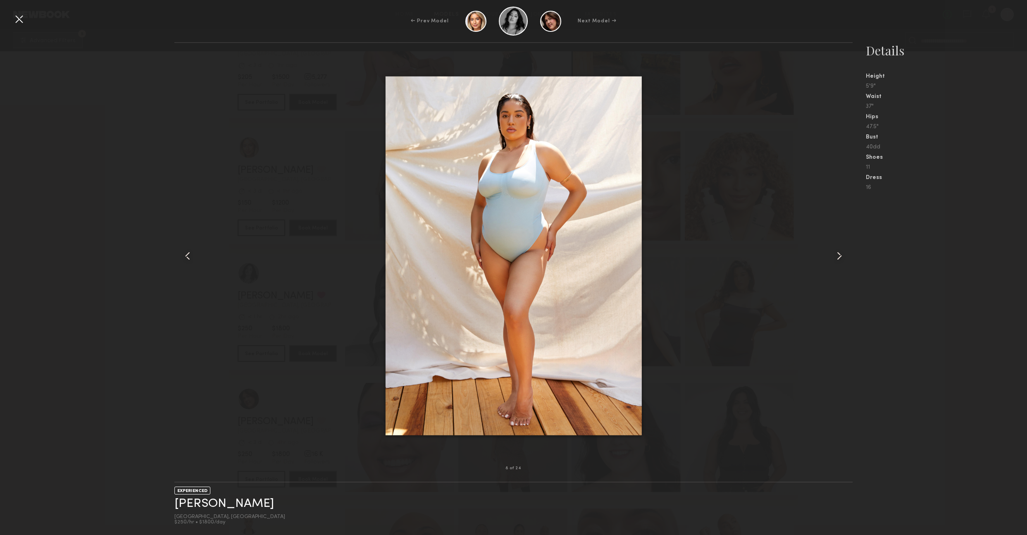
click at [841, 257] on common-icon at bounding box center [838, 255] width 13 height 13
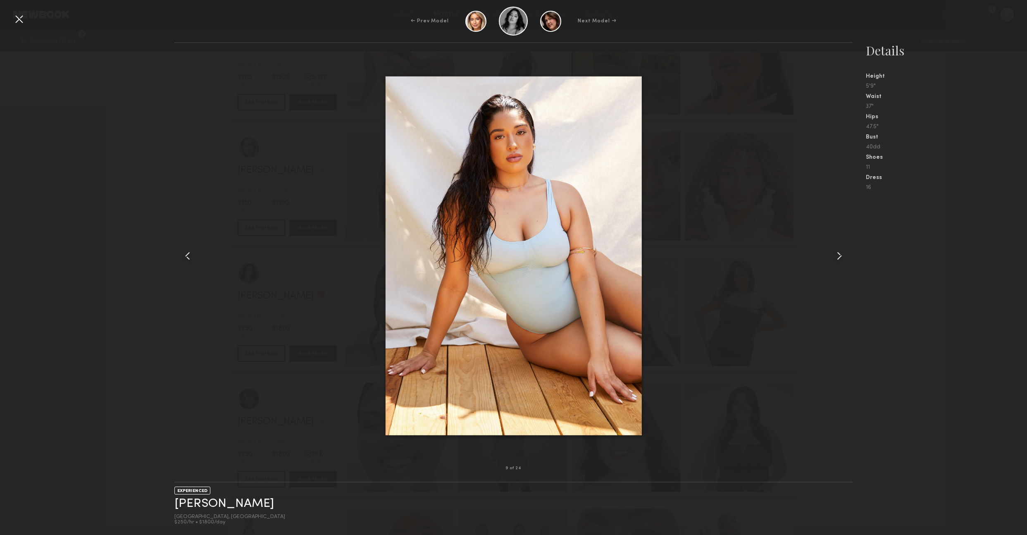
click at [841, 257] on common-icon at bounding box center [838, 255] width 13 height 13
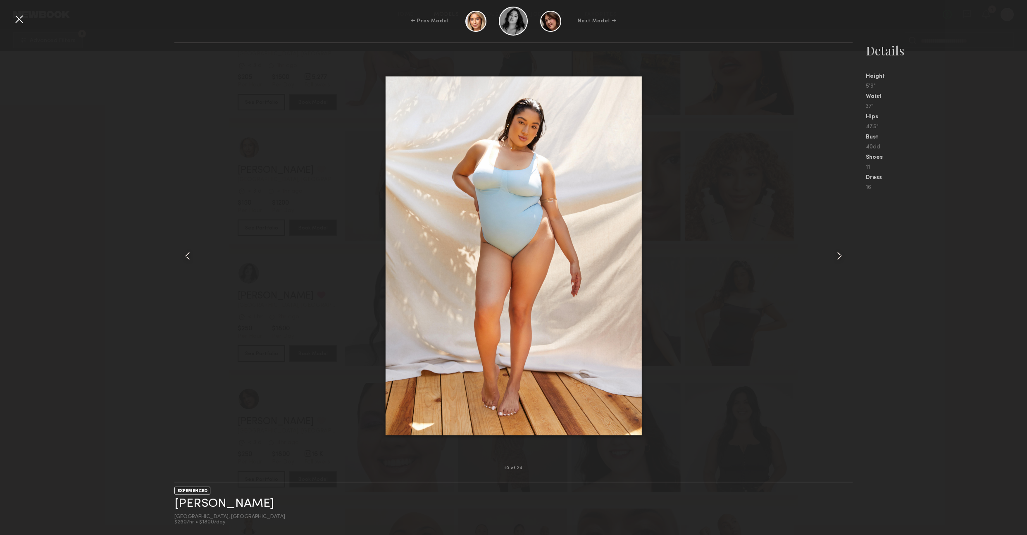
click at [840, 250] on common-icon at bounding box center [838, 255] width 13 height 13
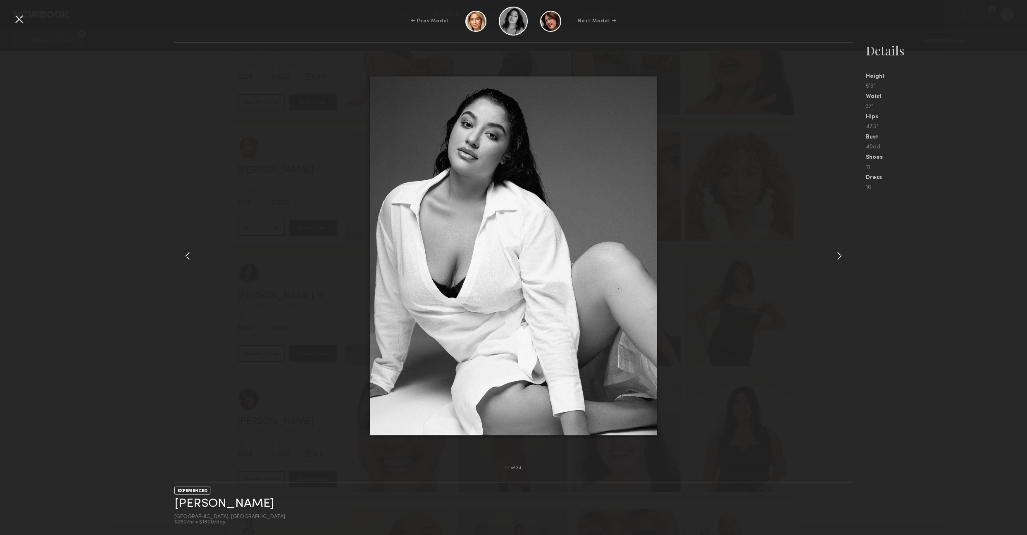
click at [187, 253] on common-icon at bounding box center [187, 255] width 13 height 13
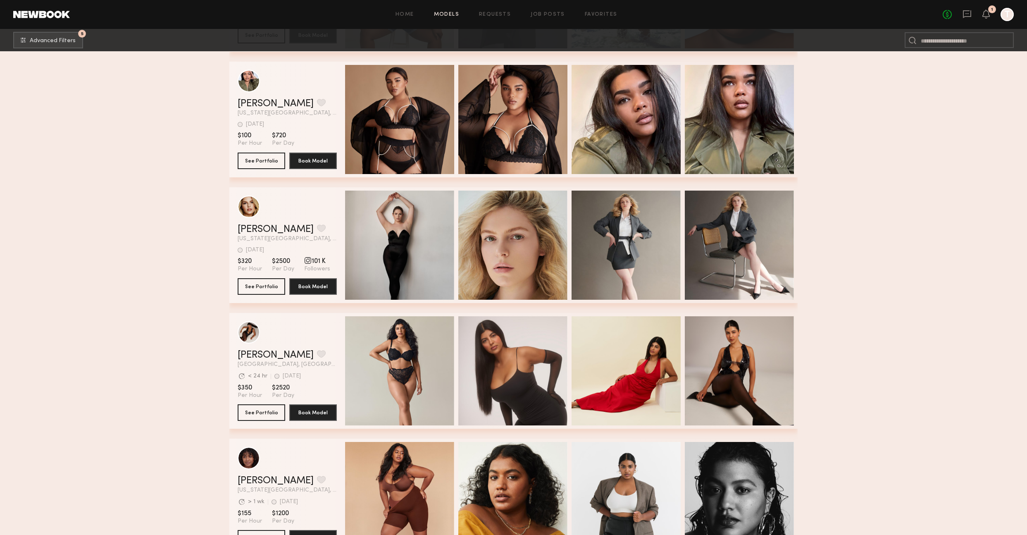
scroll to position [2328, 0]
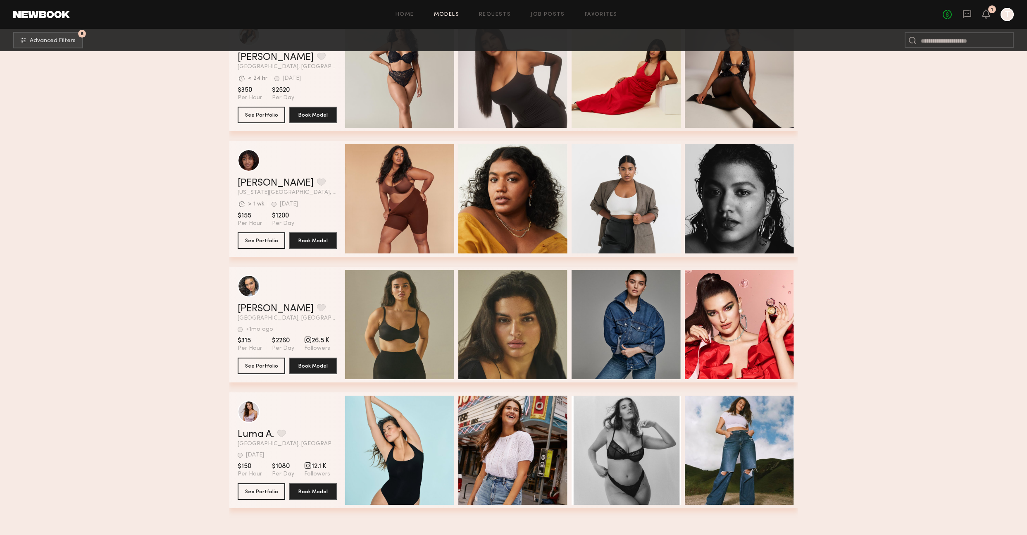
scroll to position [2276, 0]
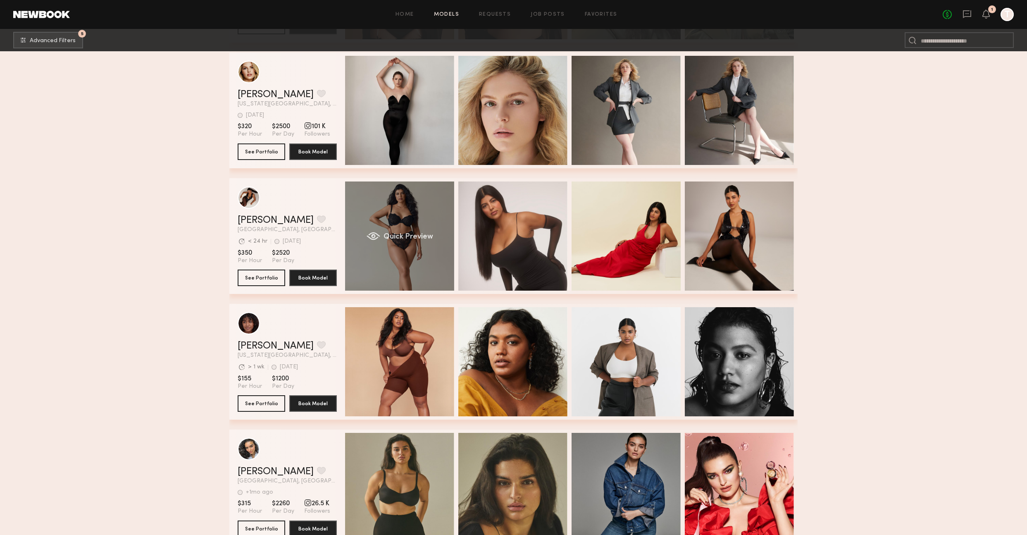
click at [405, 246] on div "Quick Preview" at bounding box center [399, 235] width 109 height 109
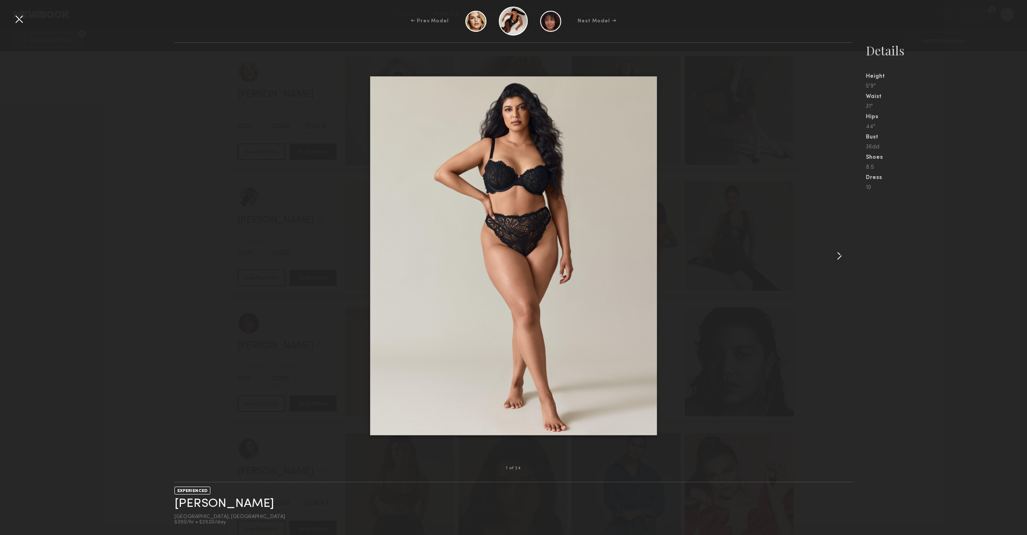
click at [839, 260] on common-icon at bounding box center [838, 255] width 13 height 13
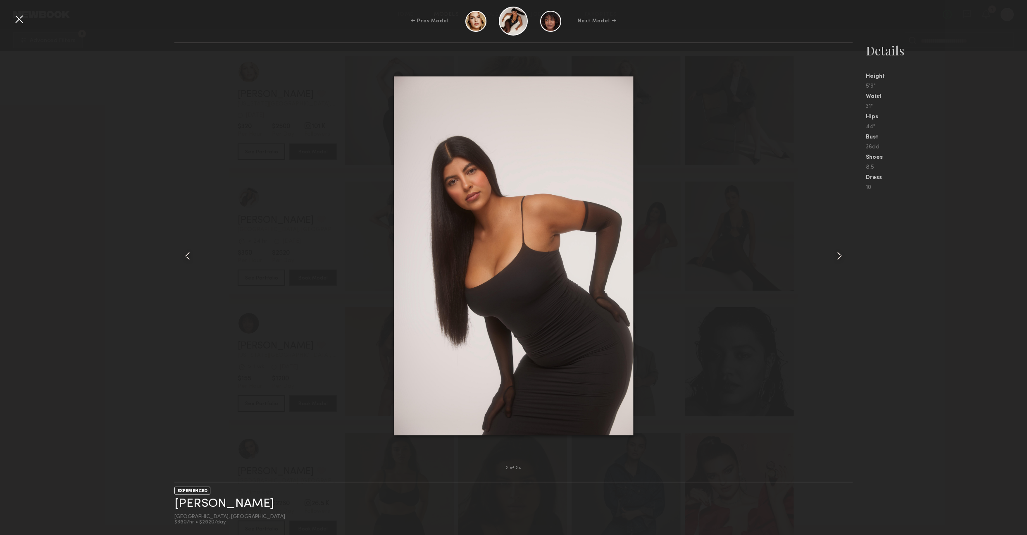
click at [839, 260] on common-icon at bounding box center [838, 255] width 13 height 13
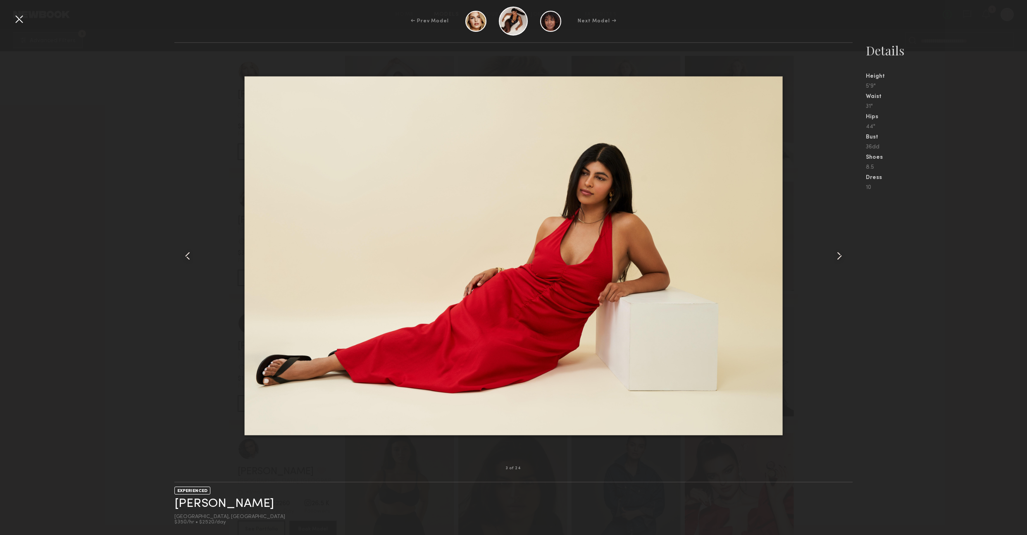
click at [839, 260] on common-icon at bounding box center [838, 255] width 13 height 13
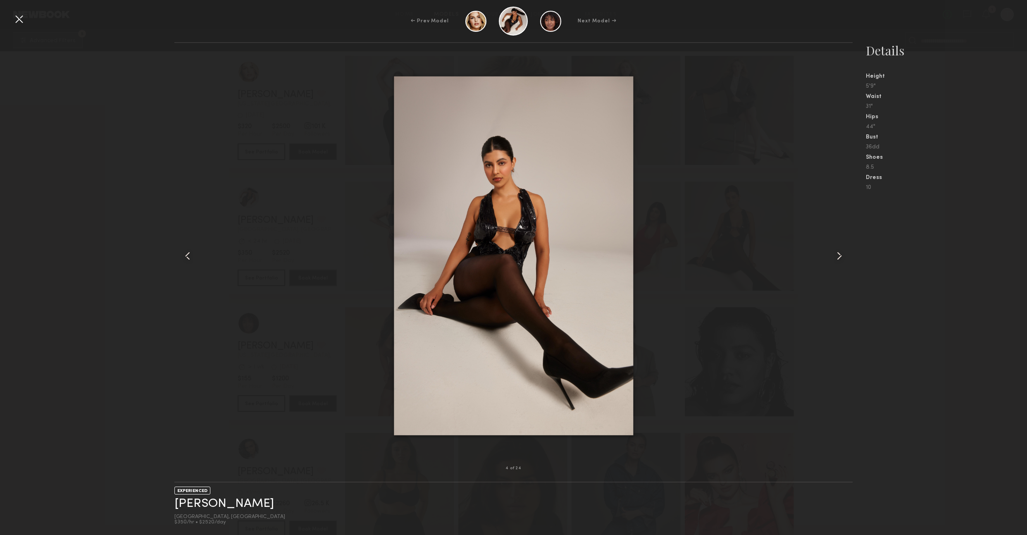
click at [839, 260] on common-icon at bounding box center [838, 255] width 13 height 13
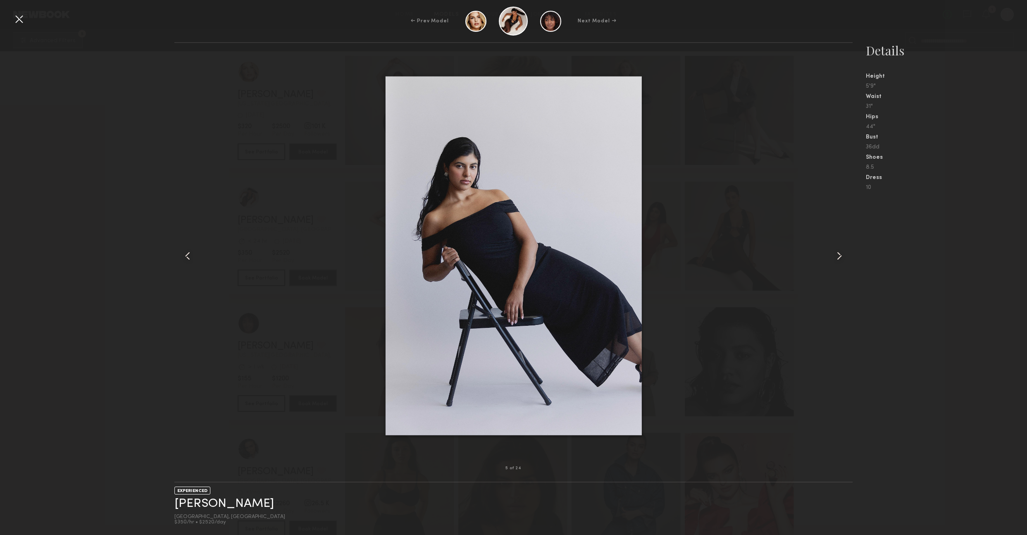
click at [839, 260] on common-icon at bounding box center [838, 255] width 13 height 13
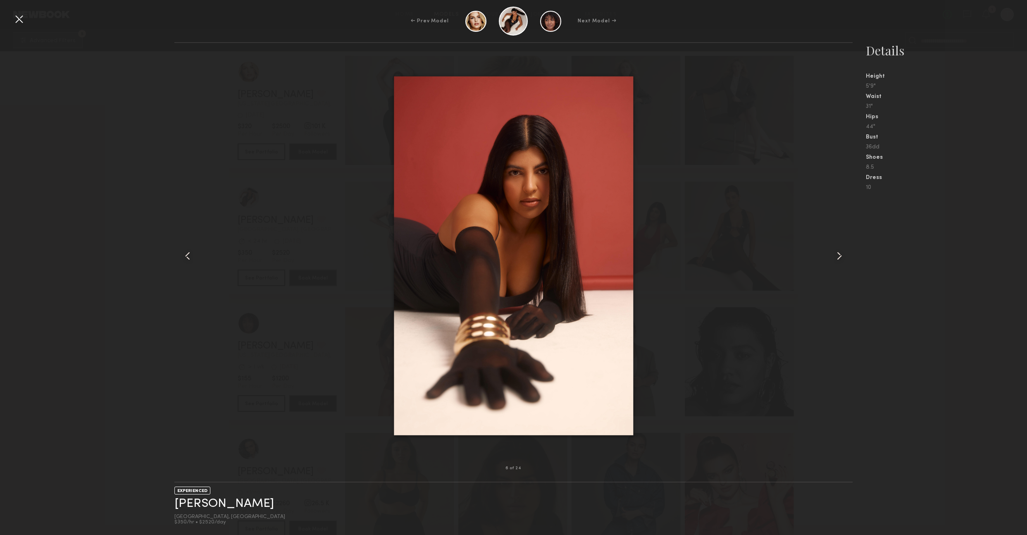
click at [839, 260] on common-icon at bounding box center [838, 255] width 13 height 13
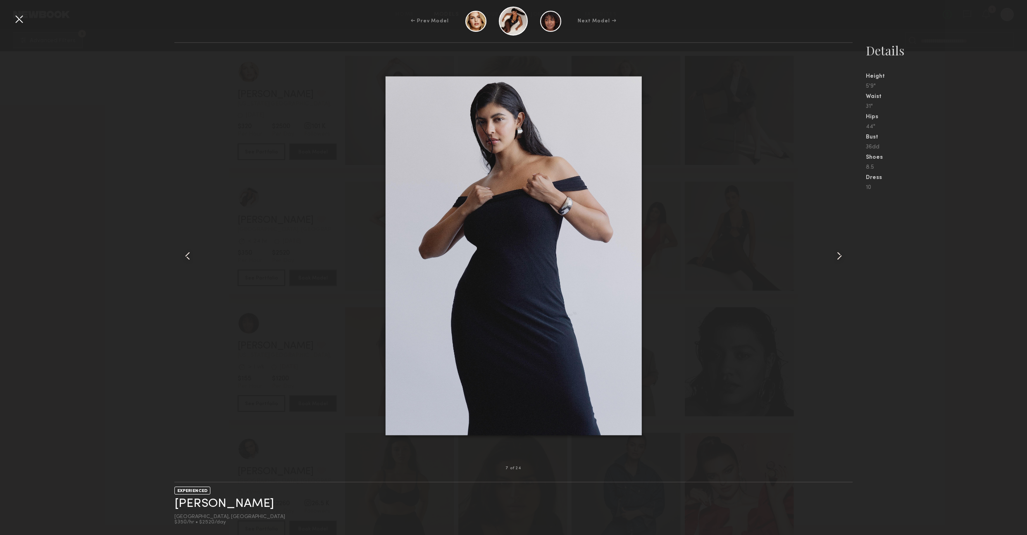
click at [839, 260] on common-icon at bounding box center [838, 255] width 13 height 13
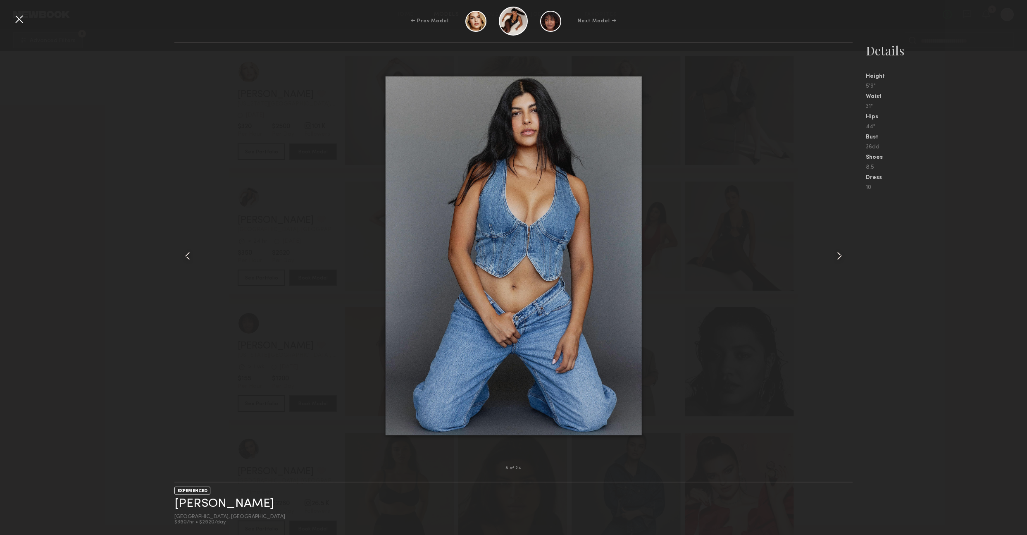
click at [839, 260] on common-icon at bounding box center [838, 255] width 13 height 13
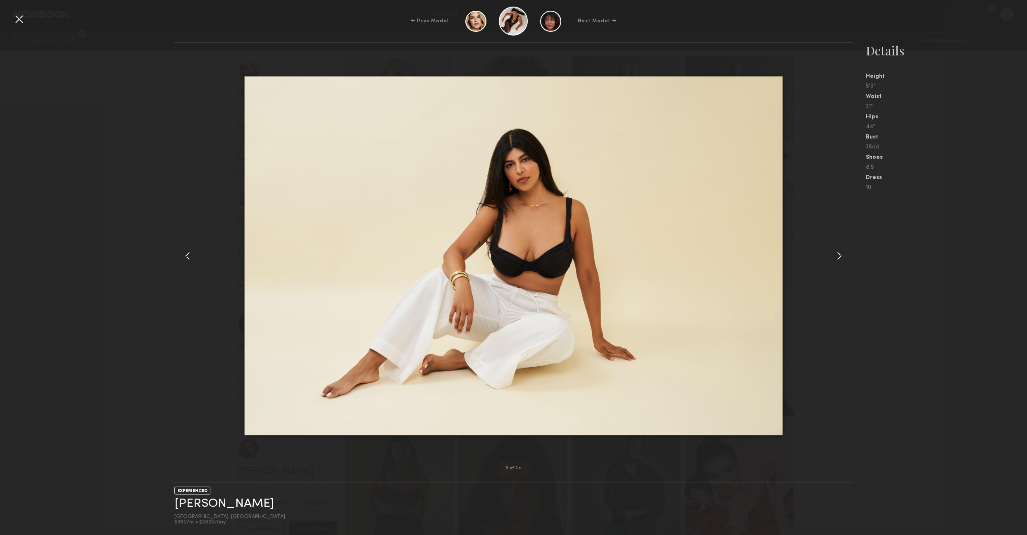
click at [839, 260] on common-icon at bounding box center [838, 255] width 13 height 13
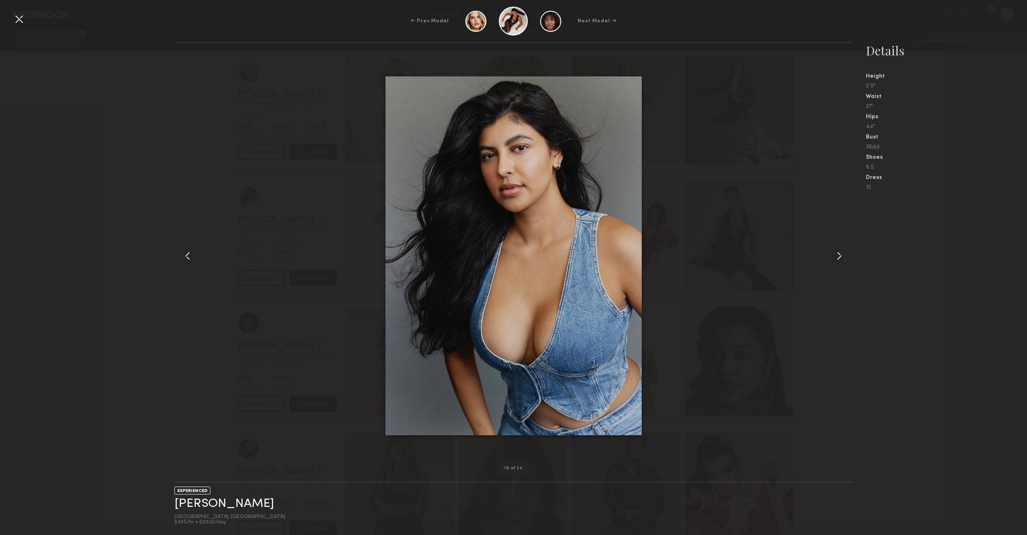
click at [839, 260] on common-icon at bounding box center [838, 255] width 13 height 13
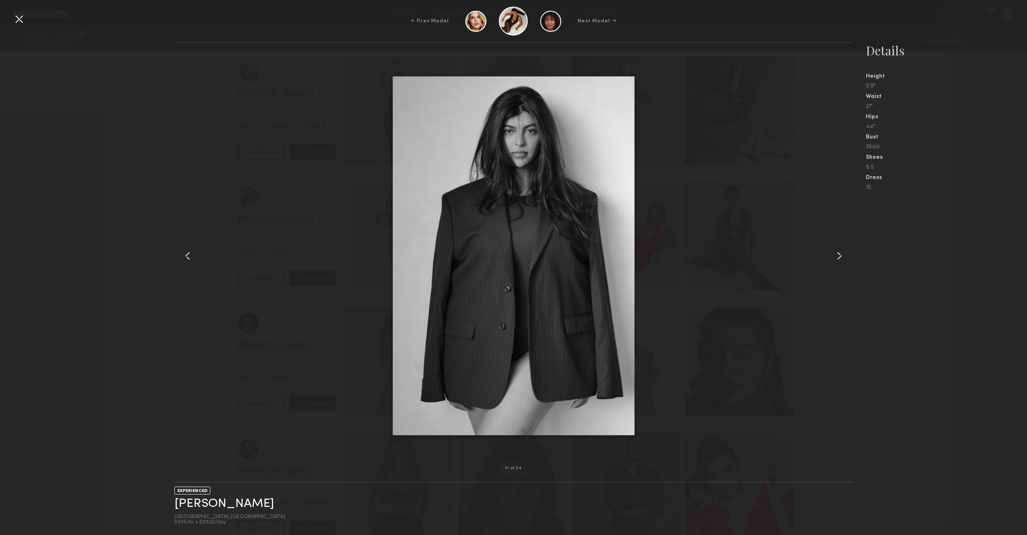
click at [839, 260] on common-icon at bounding box center [838, 255] width 13 height 13
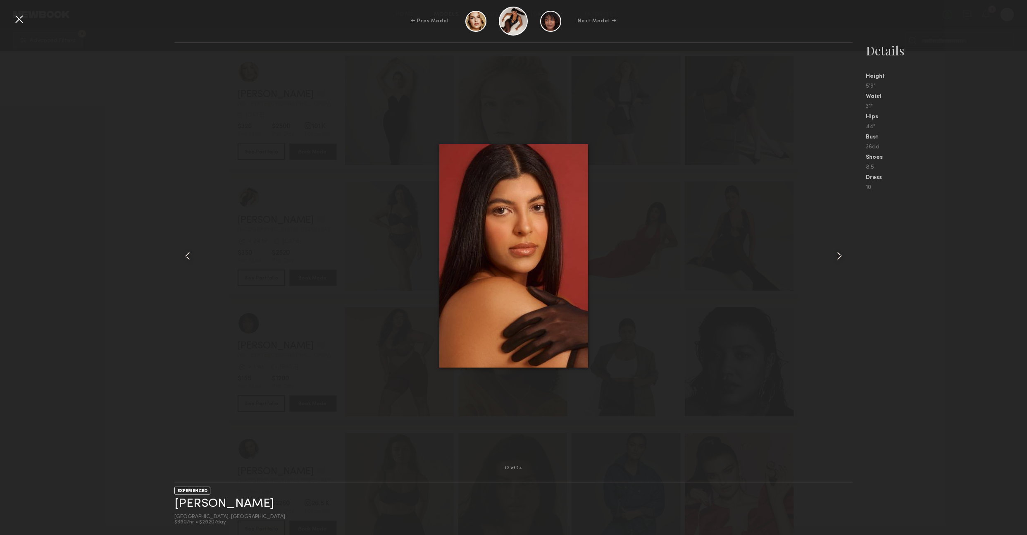
click at [839, 260] on common-icon at bounding box center [838, 255] width 13 height 13
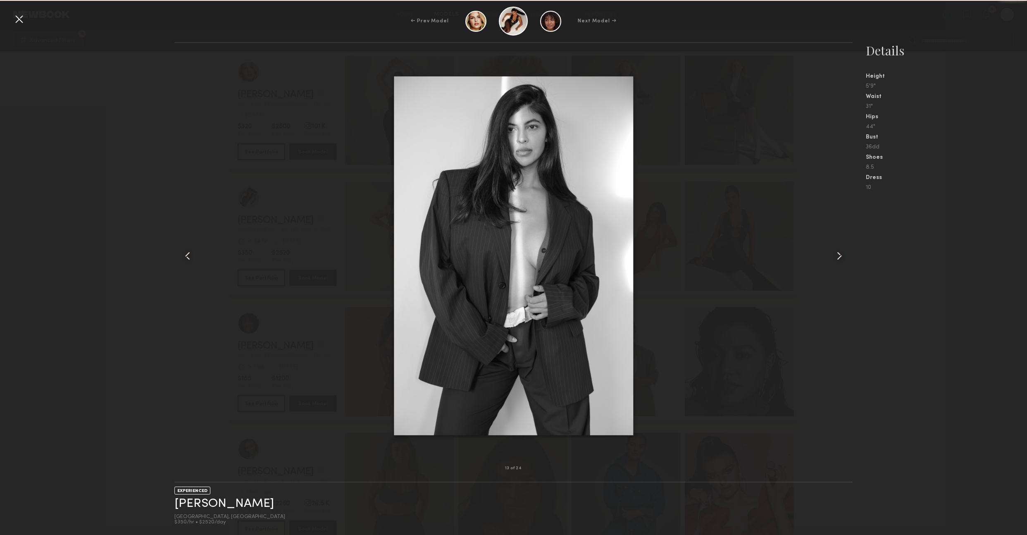
click at [839, 260] on common-icon at bounding box center [838, 255] width 13 height 13
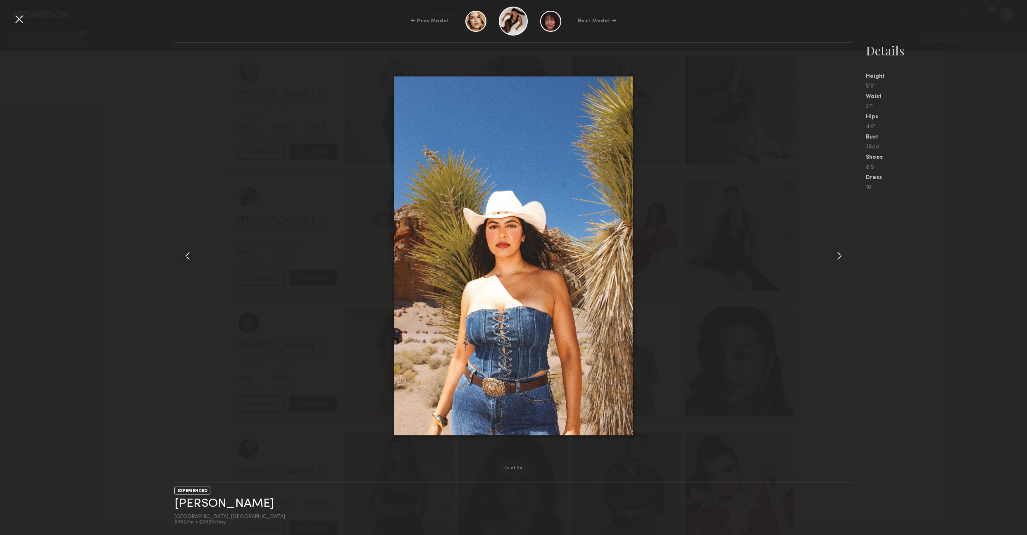
click at [839, 260] on common-icon at bounding box center [838, 255] width 13 height 13
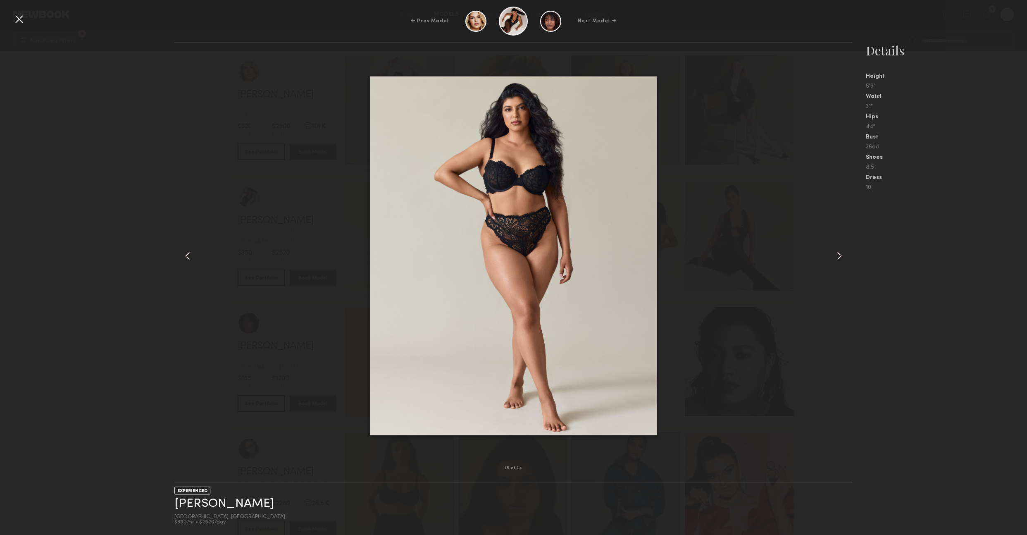
click at [953, 273] on nb-gallery-model-stats "Details Height 5'9" Waist 31" Hips 44" Bust 36dd Shoes 8.5 Dress 10" at bounding box center [939, 288] width 174 height 492
click at [911, 377] on nb-gallery-model-stats "Details Height 5'9" Waist 31" Hips 44" Bust 36dd Shoes 8.5 Dress 10" at bounding box center [939, 288] width 174 height 492
